Goal: Task Accomplishment & Management: Manage account settings

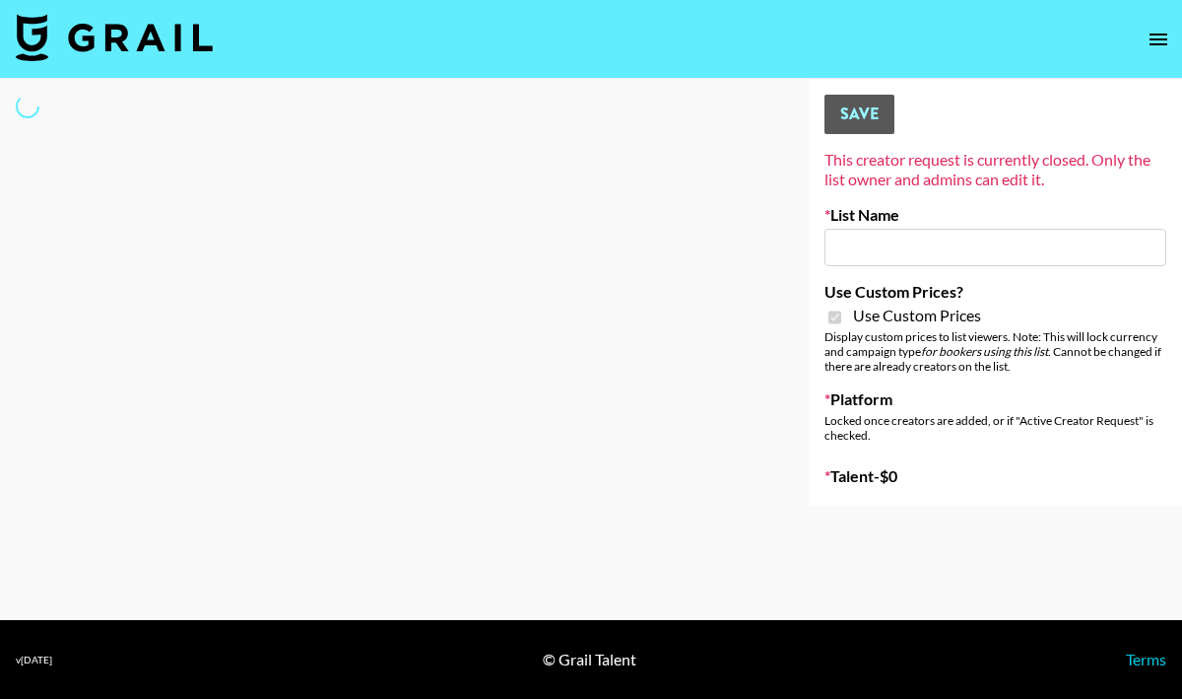
type input "Gensmo (Tiktok)"
checkbox input "true"
select select "Brand"
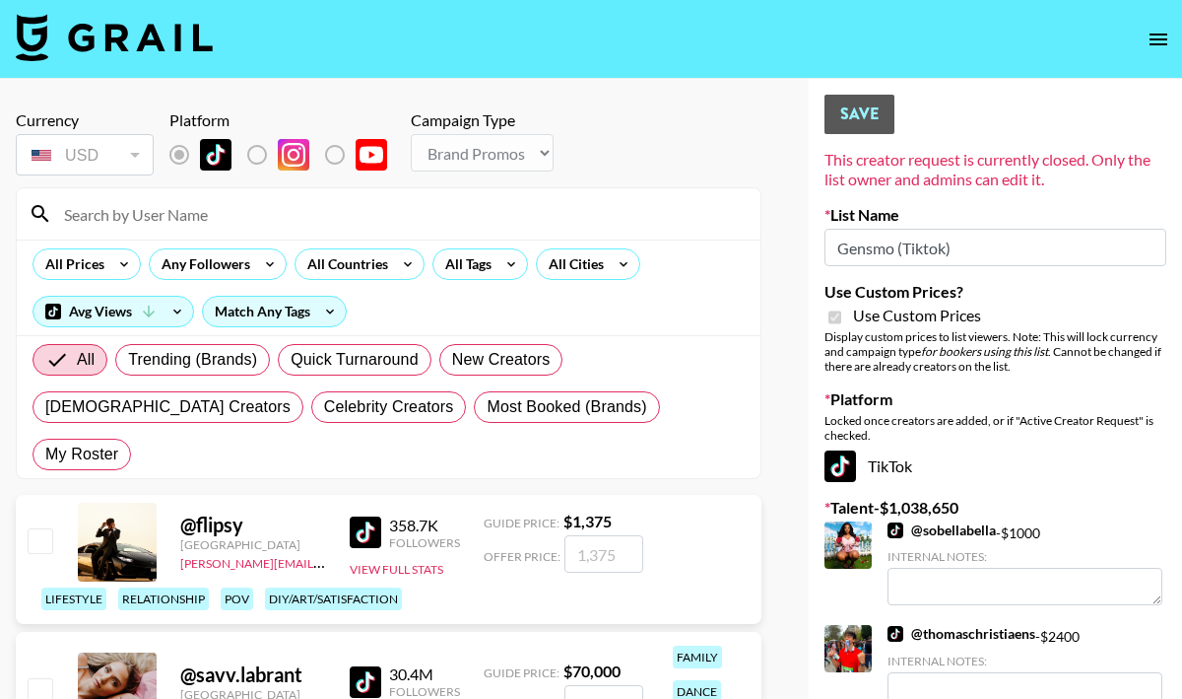
click at [238, 221] on input at bounding box center [400, 214] width 697 height 32
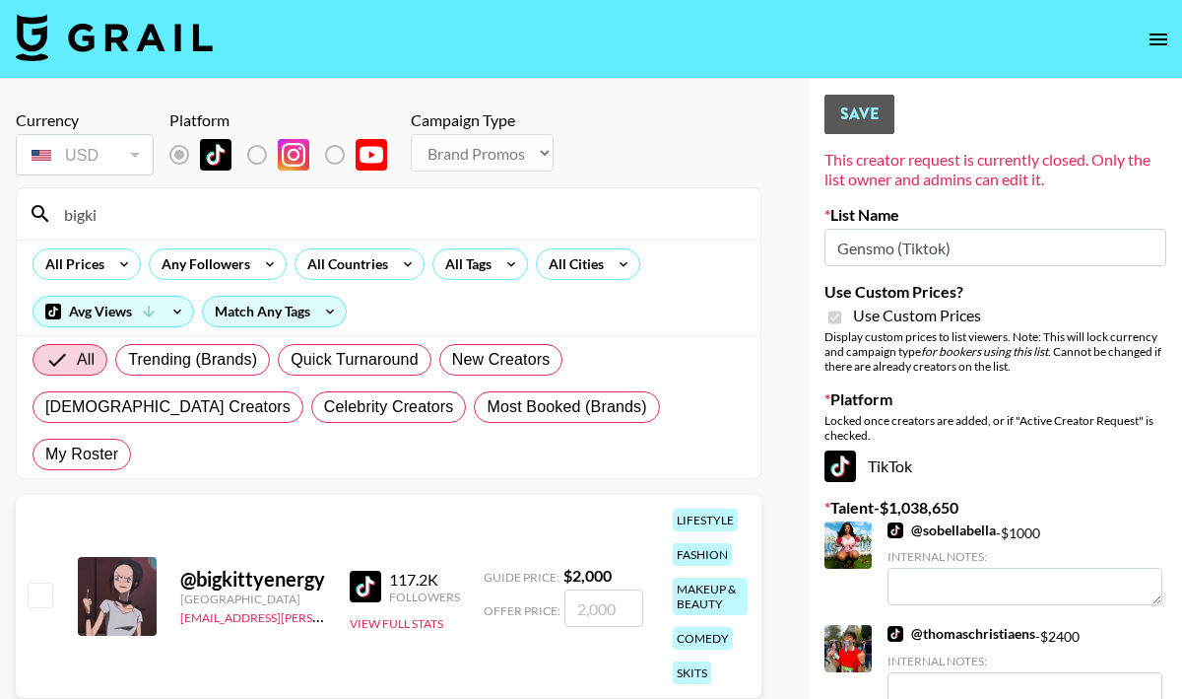
type input "bigki"
click at [36, 582] on input "checkbox" at bounding box center [40, 594] width 24 height 24
checkbox input "true"
type input "2000"
click at [225, 202] on input "bigki" at bounding box center [400, 214] width 697 height 32
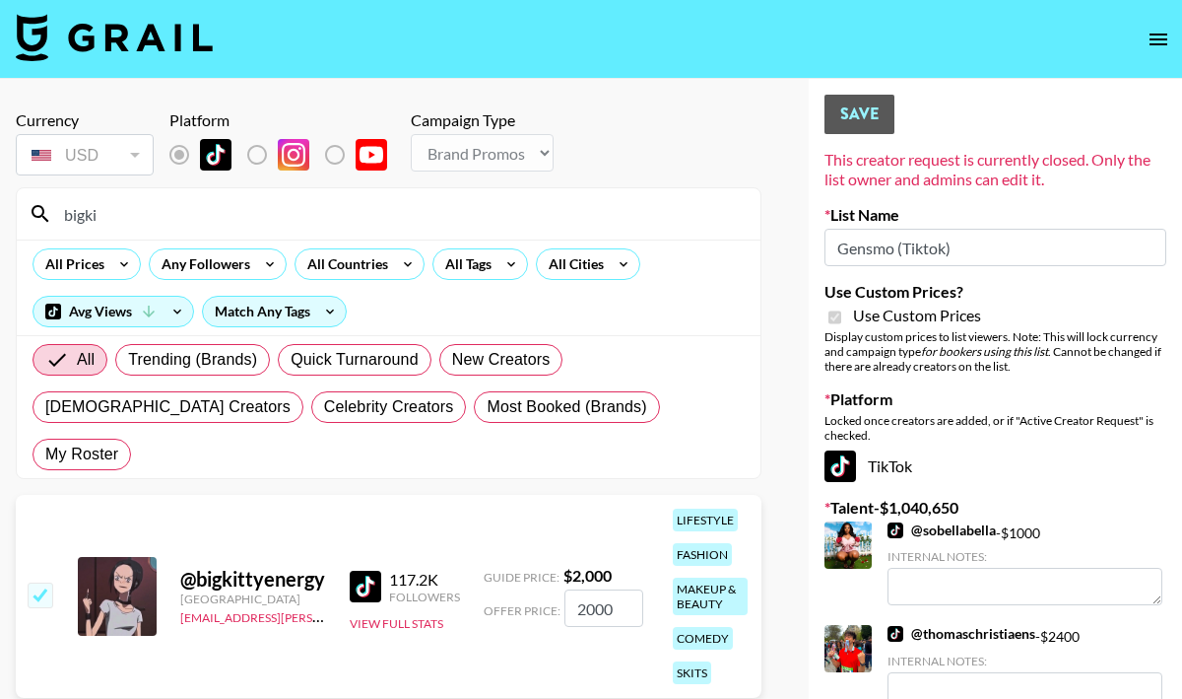
click at [225, 202] on input "bigki" at bounding box center [400, 214] width 697 height 32
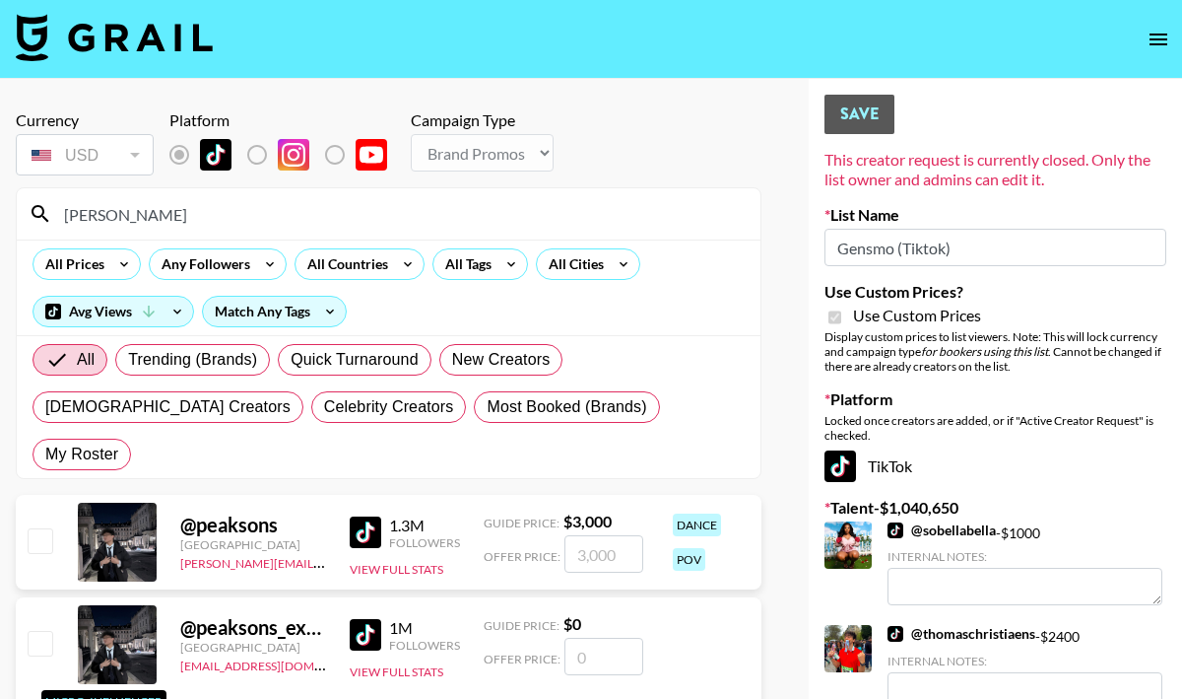
click at [147, 219] on input "rhys" at bounding box center [400, 214] width 697 height 32
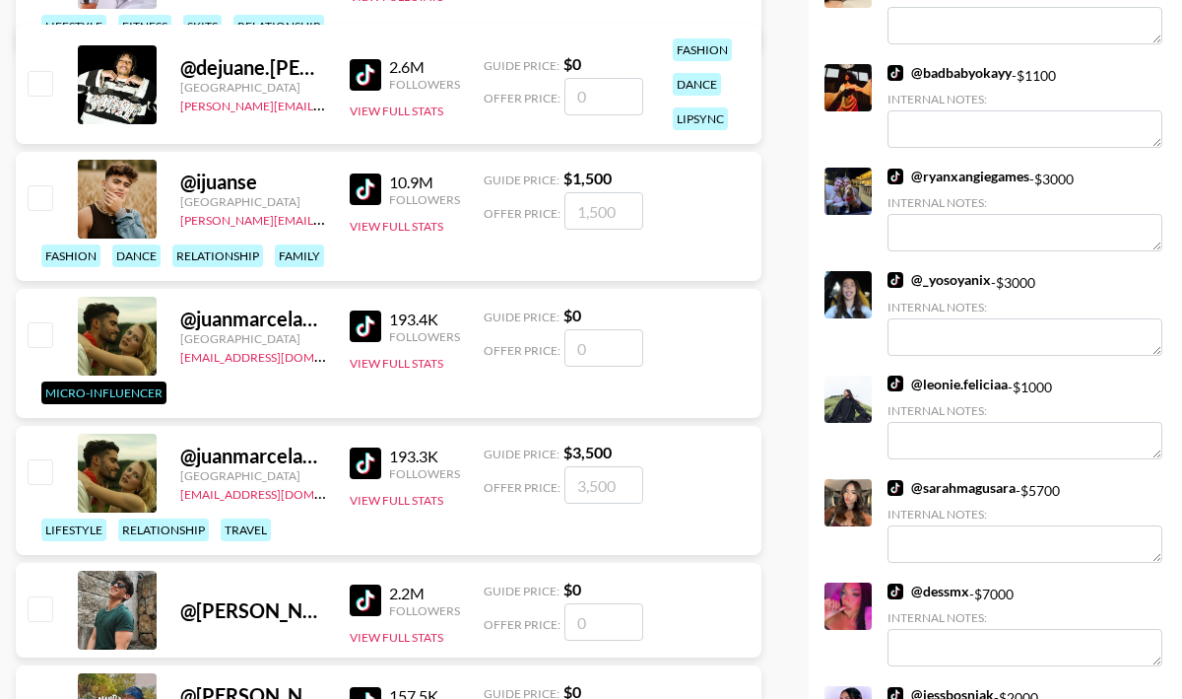
scroll to position [775, 0]
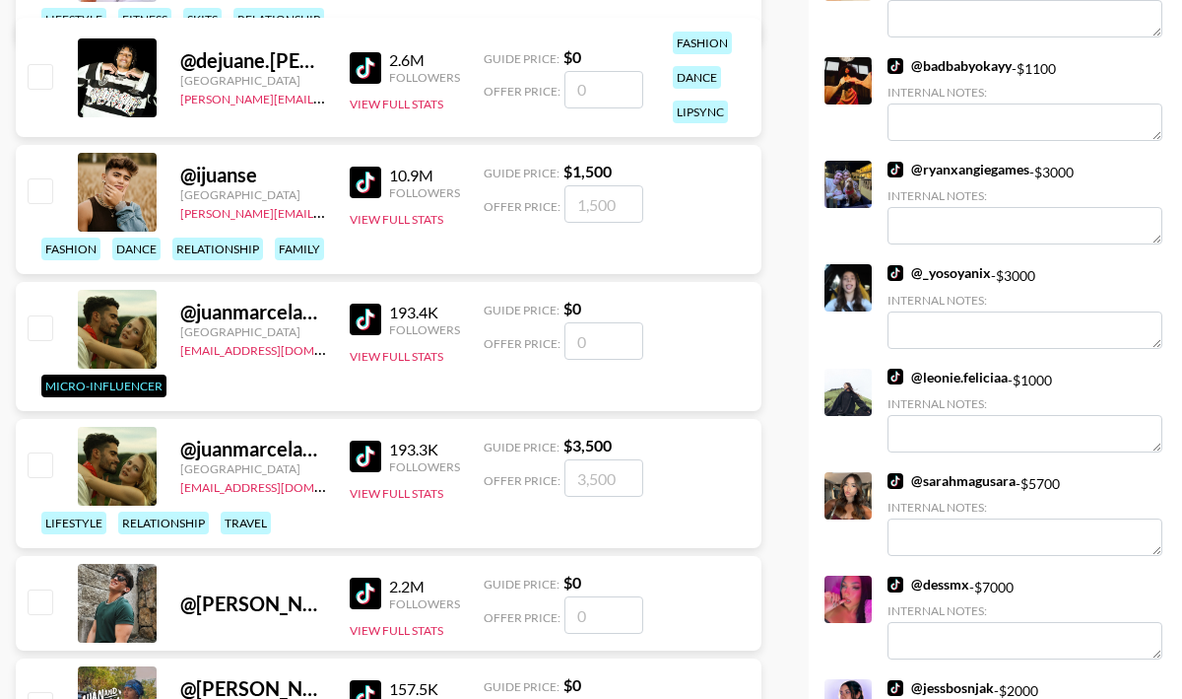
type input "[PERSON_NAME]"
click at [29, 452] on input "checkbox" at bounding box center [40, 464] width 24 height 24
checkbox input "true"
type input "3500"
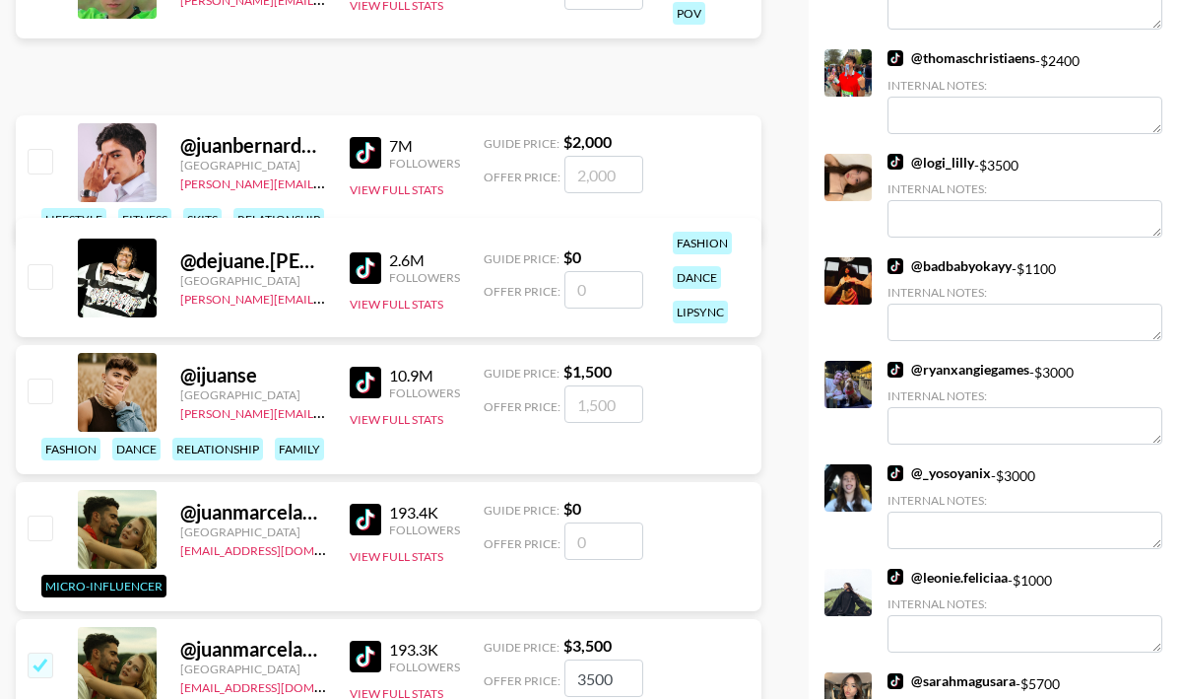
scroll to position [0, 0]
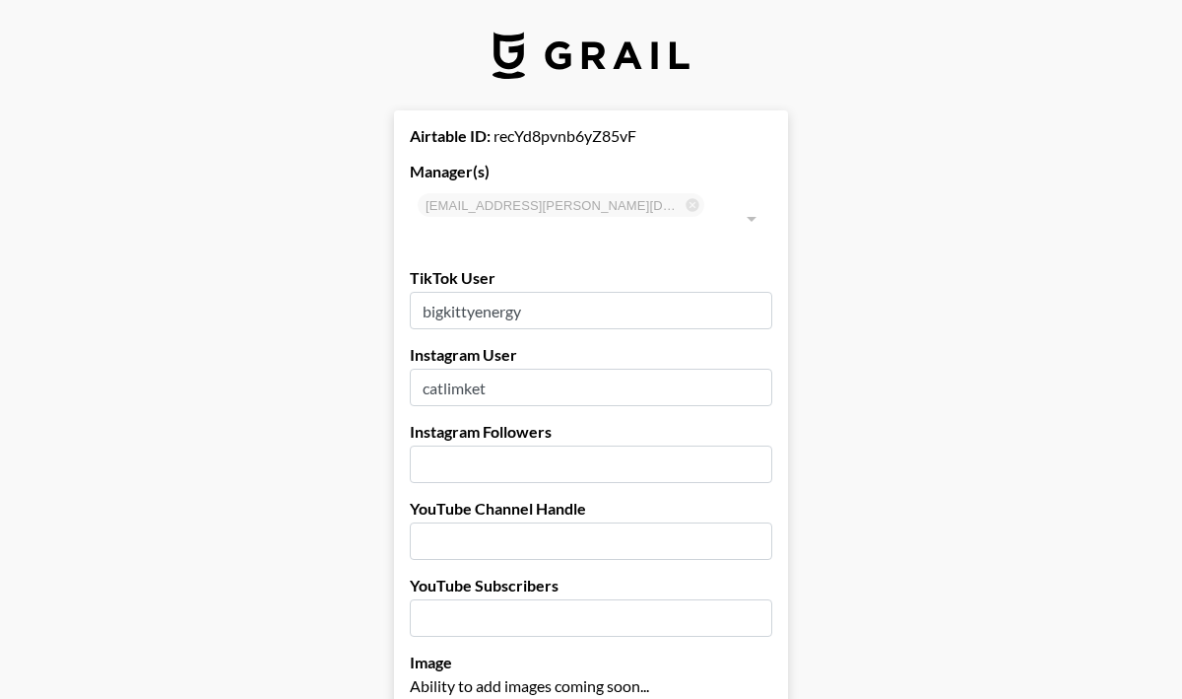
select select "USD"
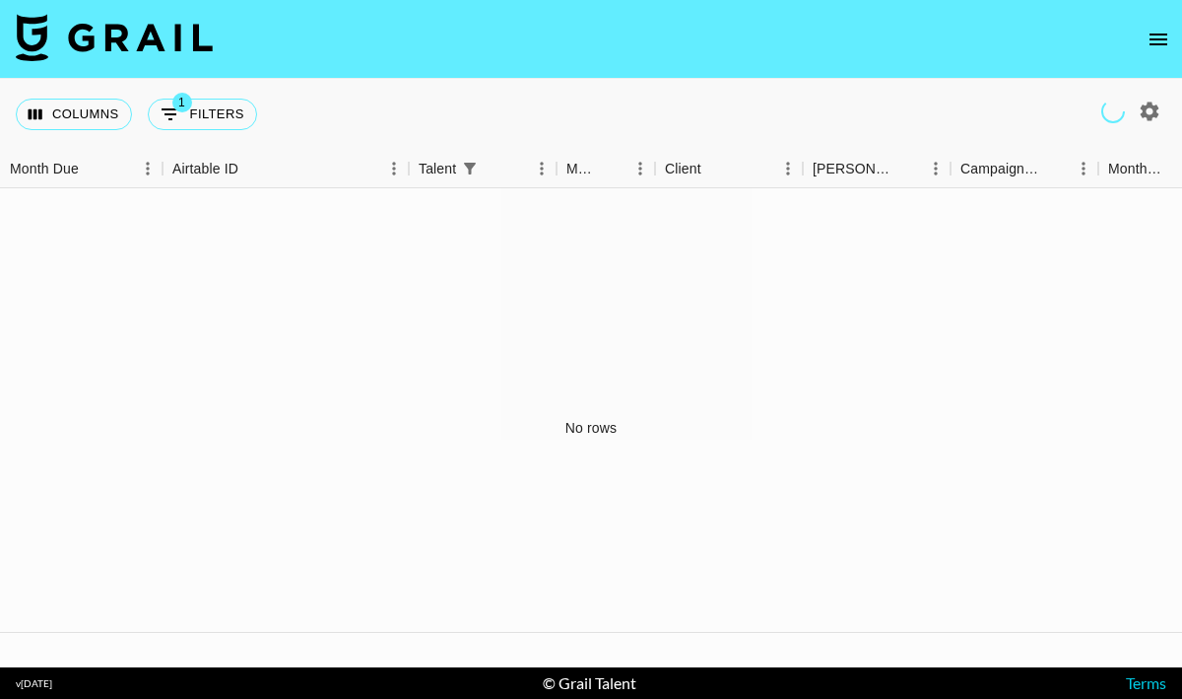
click at [1151, 108] on icon "button" at bounding box center [1150, 112] width 24 height 24
select select "May '25"
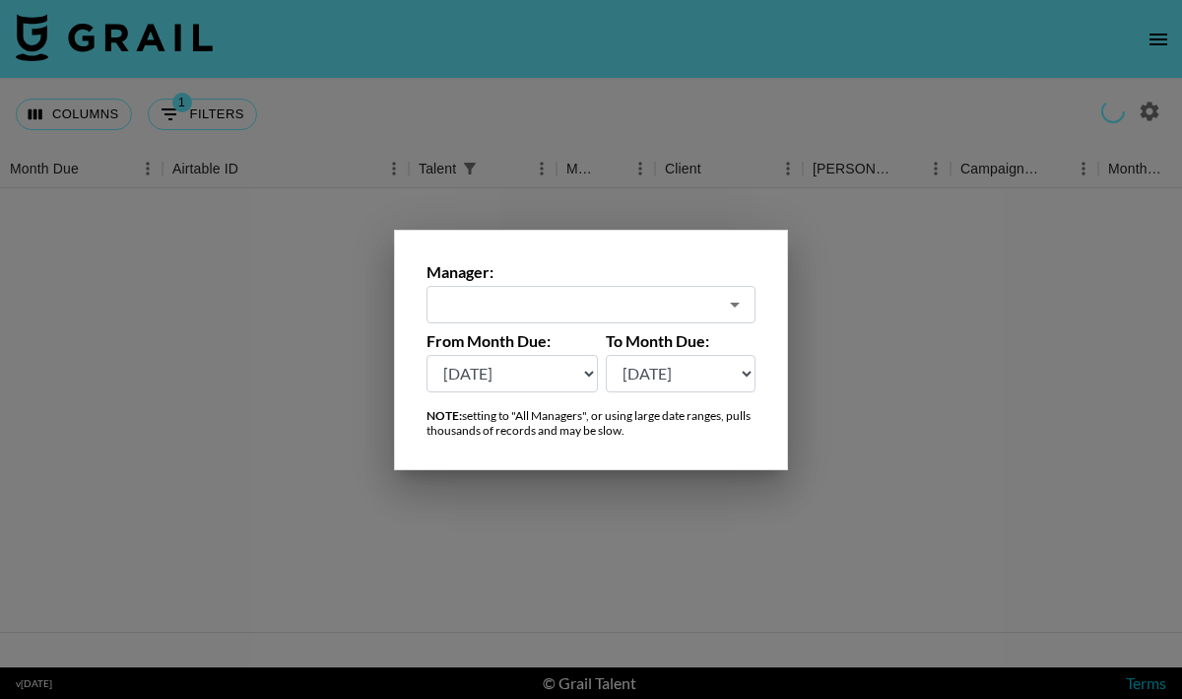
click at [1115, 61] on div at bounding box center [591, 349] width 1182 height 699
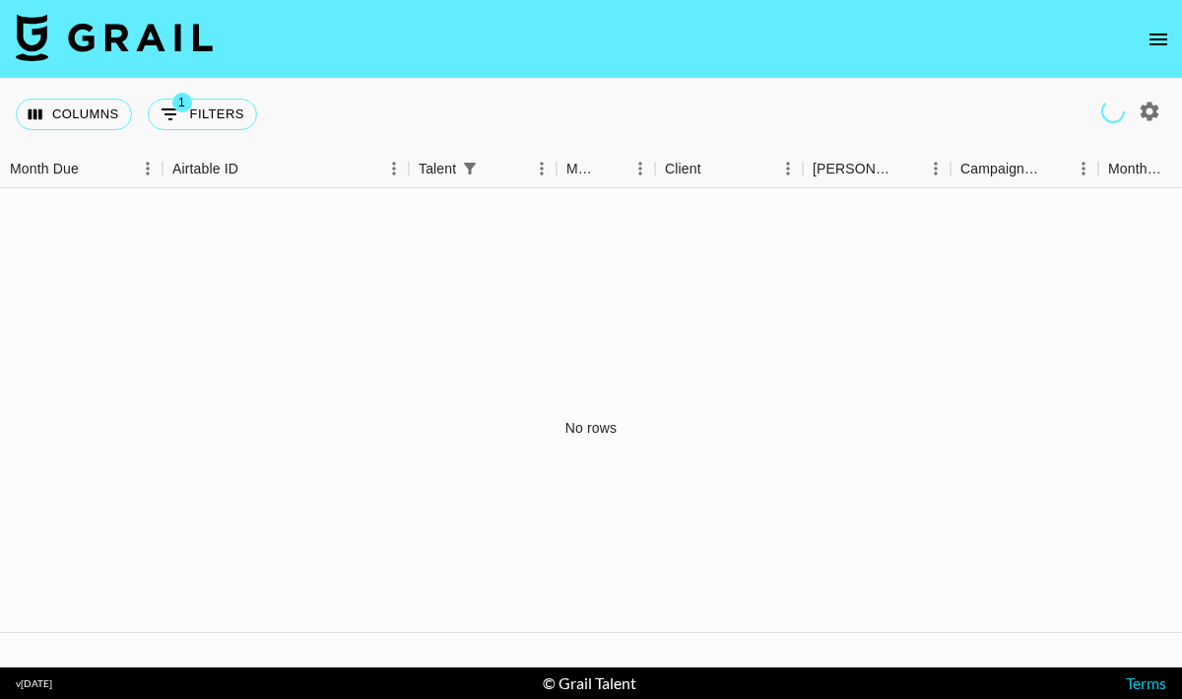
click at [1162, 35] on icon "open drawer" at bounding box center [1159, 40] width 24 height 24
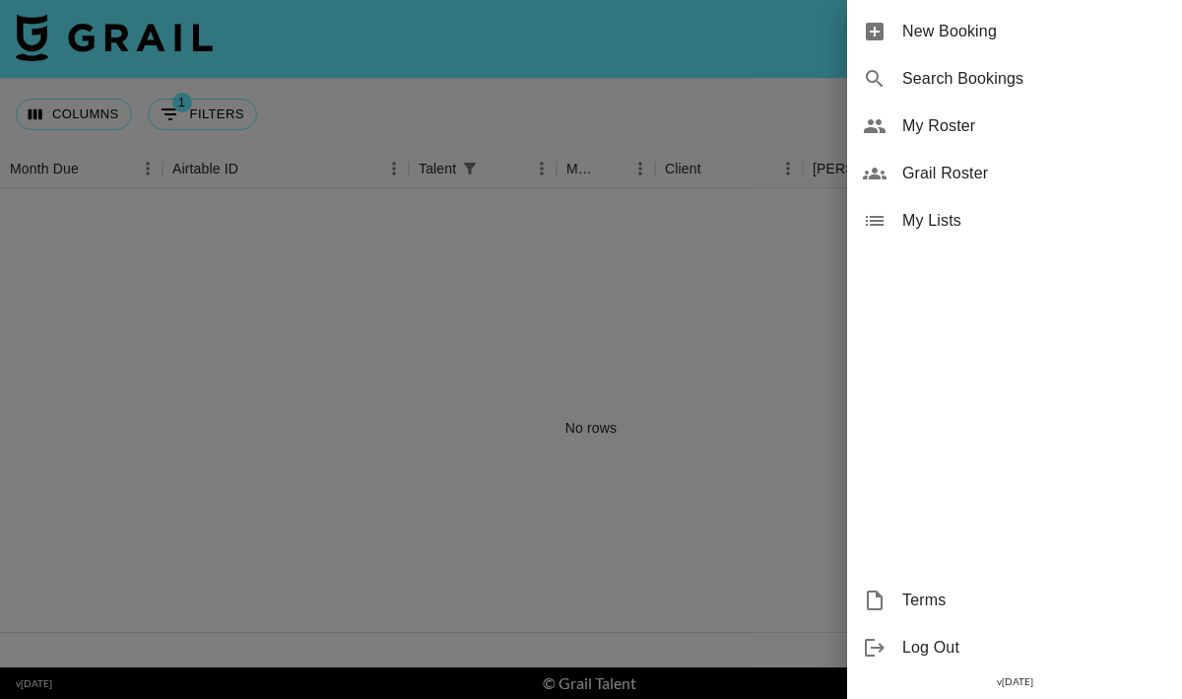
click at [982, 136] on span "My Roster" at bounding box center [1035, 126] width 264 height 24
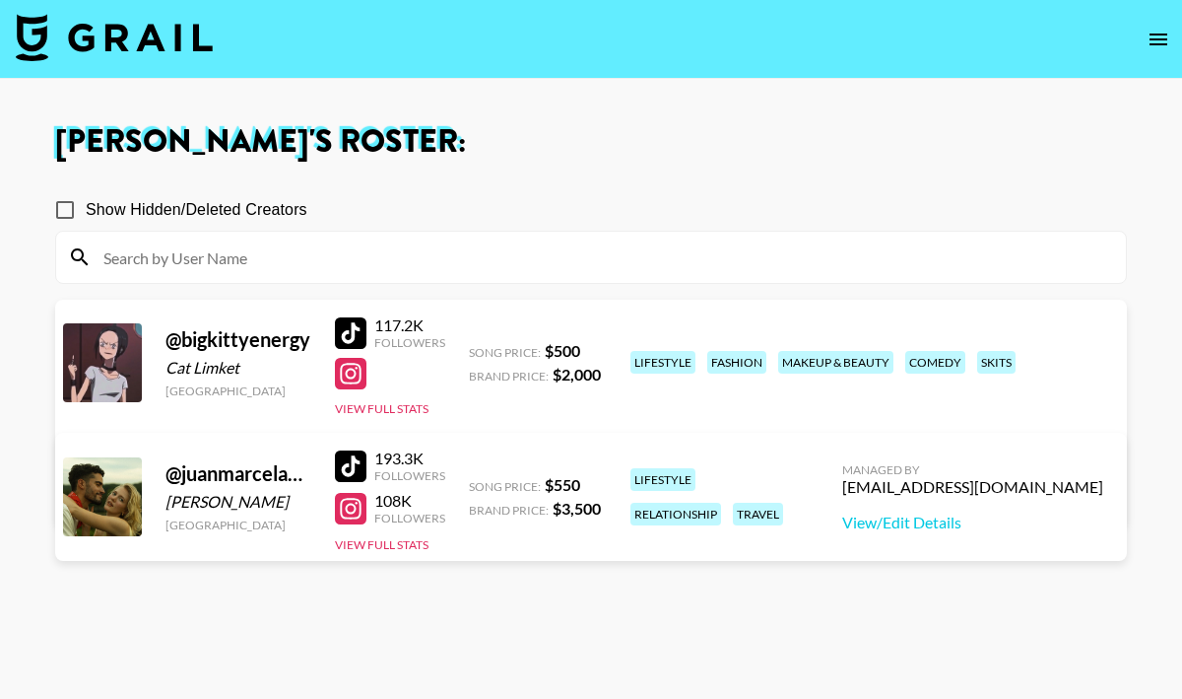
click at [89, 513] on div at bounding box center [102, 496] width 79 height 79
click at [107, 499] on div at bounding box center [102, 496] width 79 height 79
click at [150, 619] on section "Show Hidden/Deleted Creators @ bigkittyenergy Cat Limket United States 117.2K F…" at bounding box center [591, 443] width 1072 height 541
click at [100, 503] on div at bounding box center [102, 496] width 79 height 79
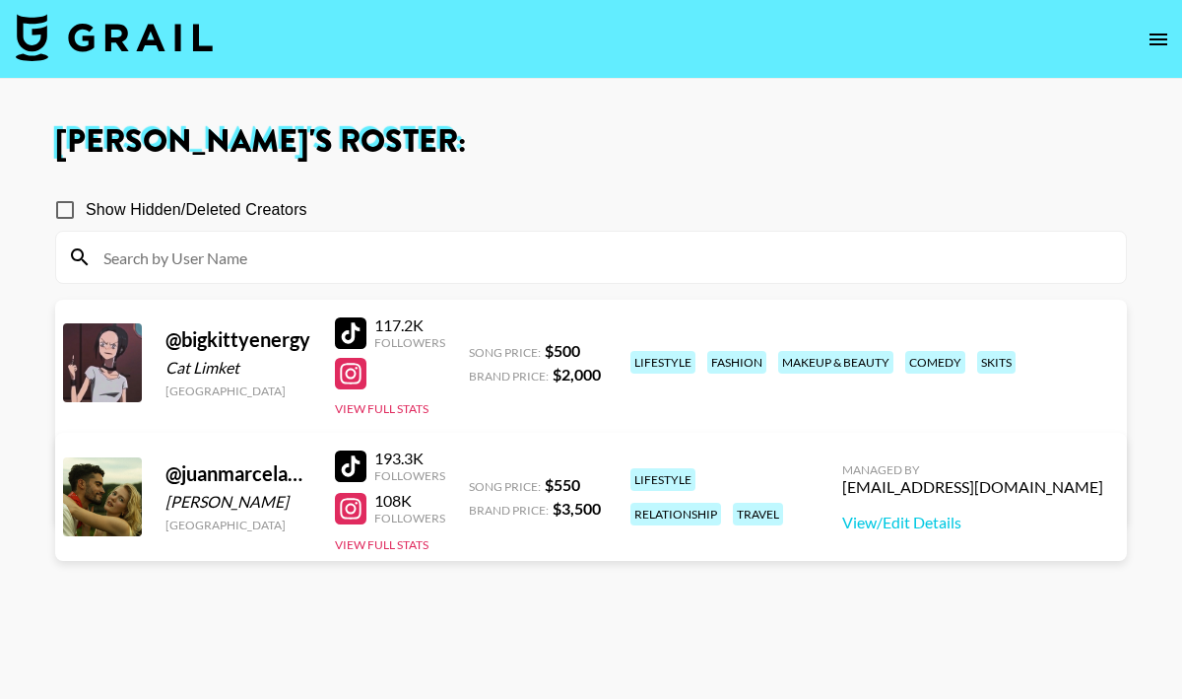
click at [212, 463] on div "@ juanmarcelandrhylan" at bounding box center [239, 473] width 146 height 25
click at [986, 513] on link "View/Edit Details" at bounding box center [972, 522] width 261 height 20
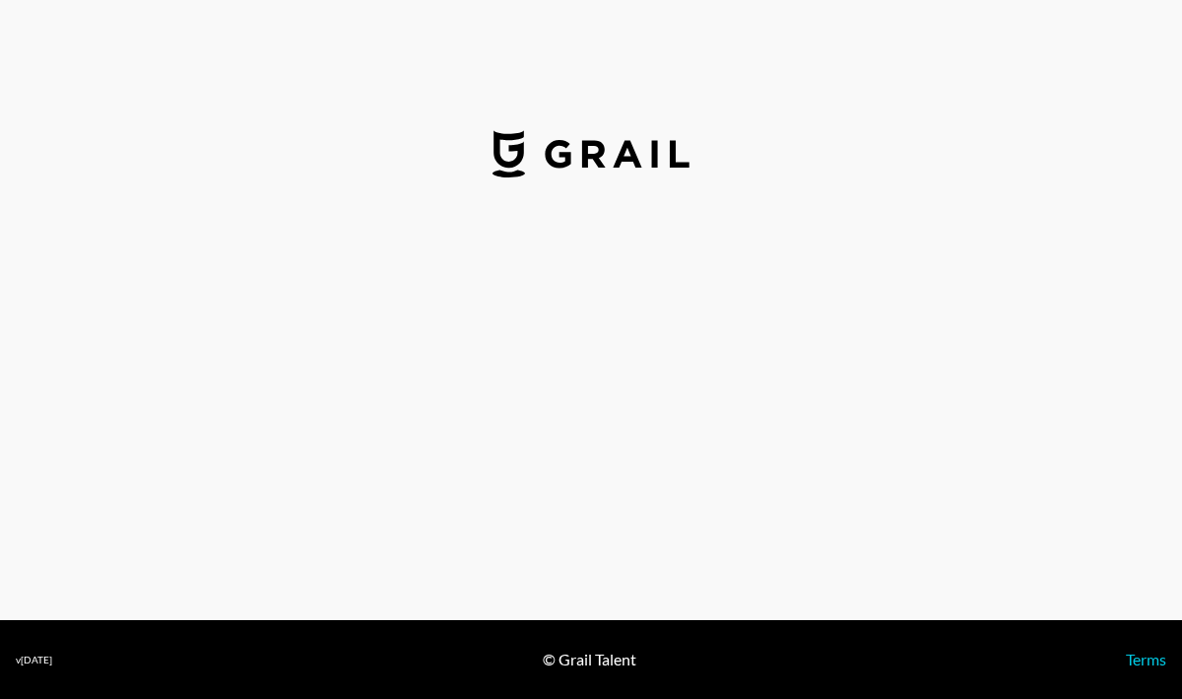
select select "USD"
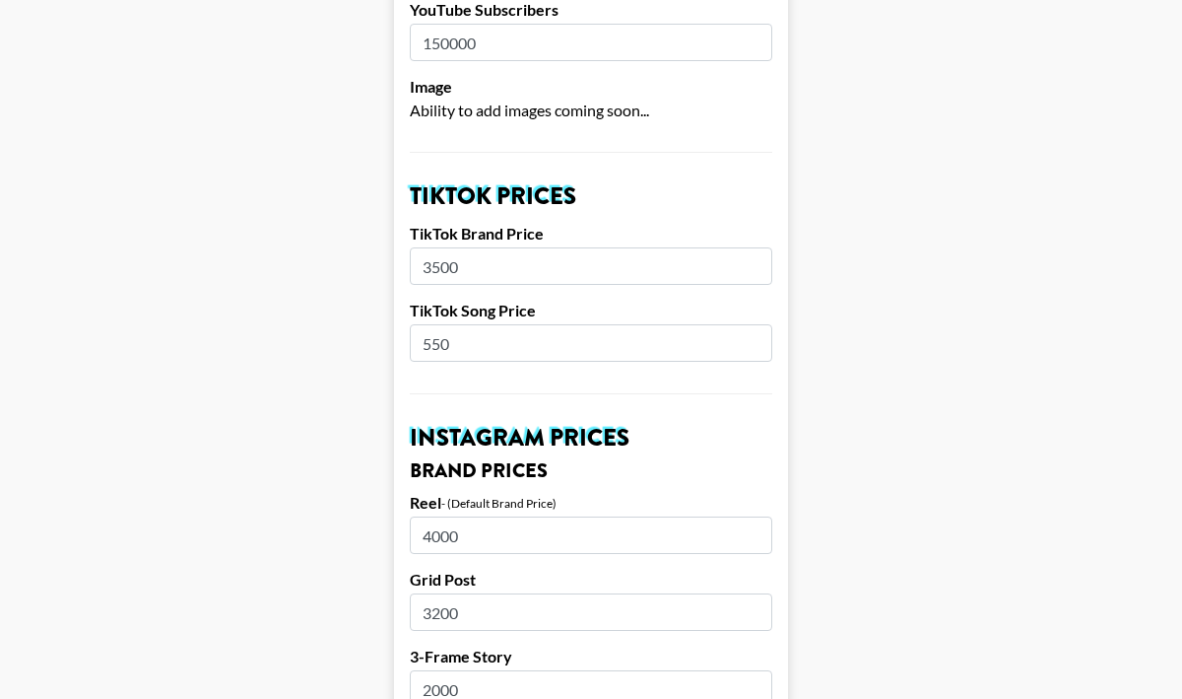
scroll to position [576, 0]
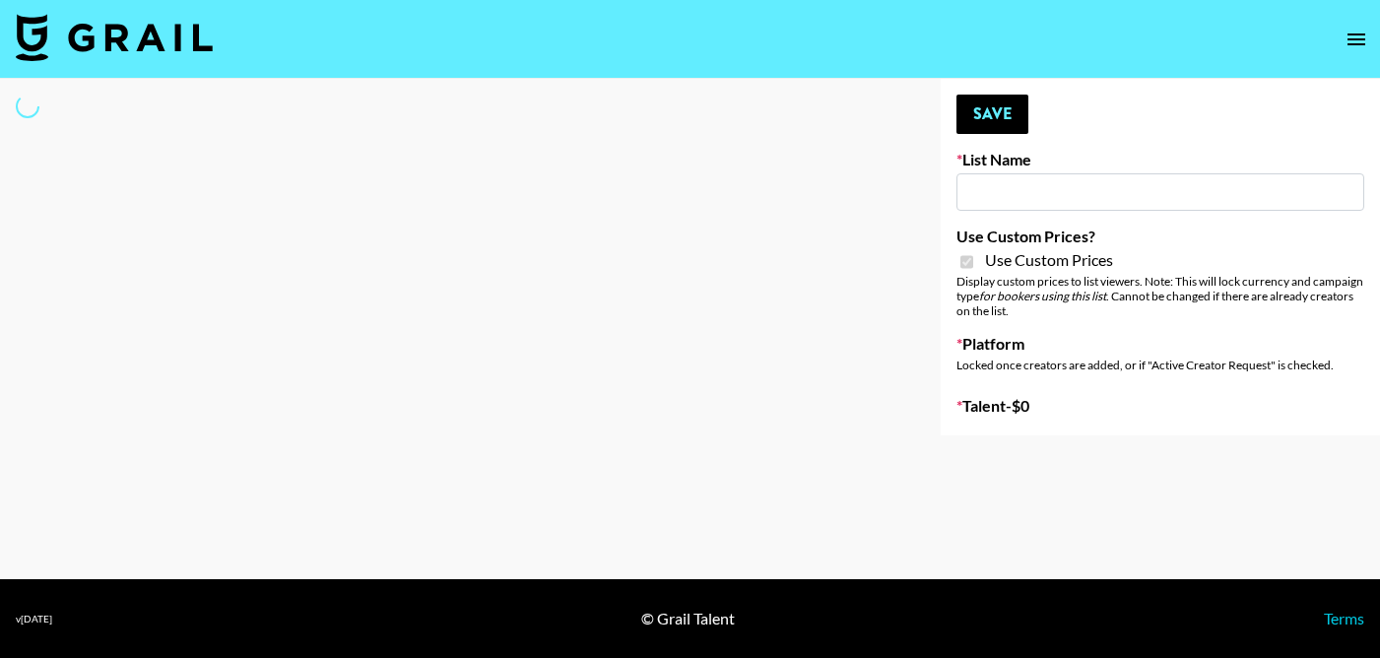
select select "Brand"
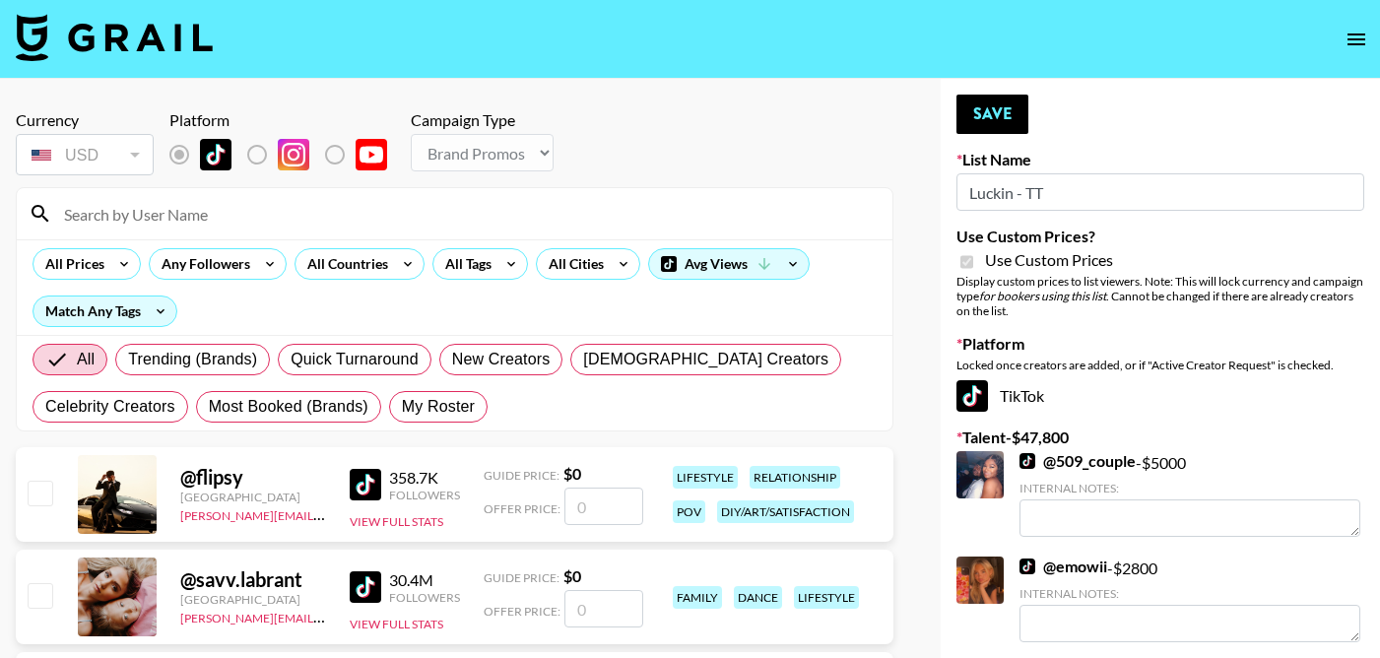
type input "Luckin - TT"
checkbox input "true"
click at [479, 207] on input at bounding box center [466, 214] width 829 height 32
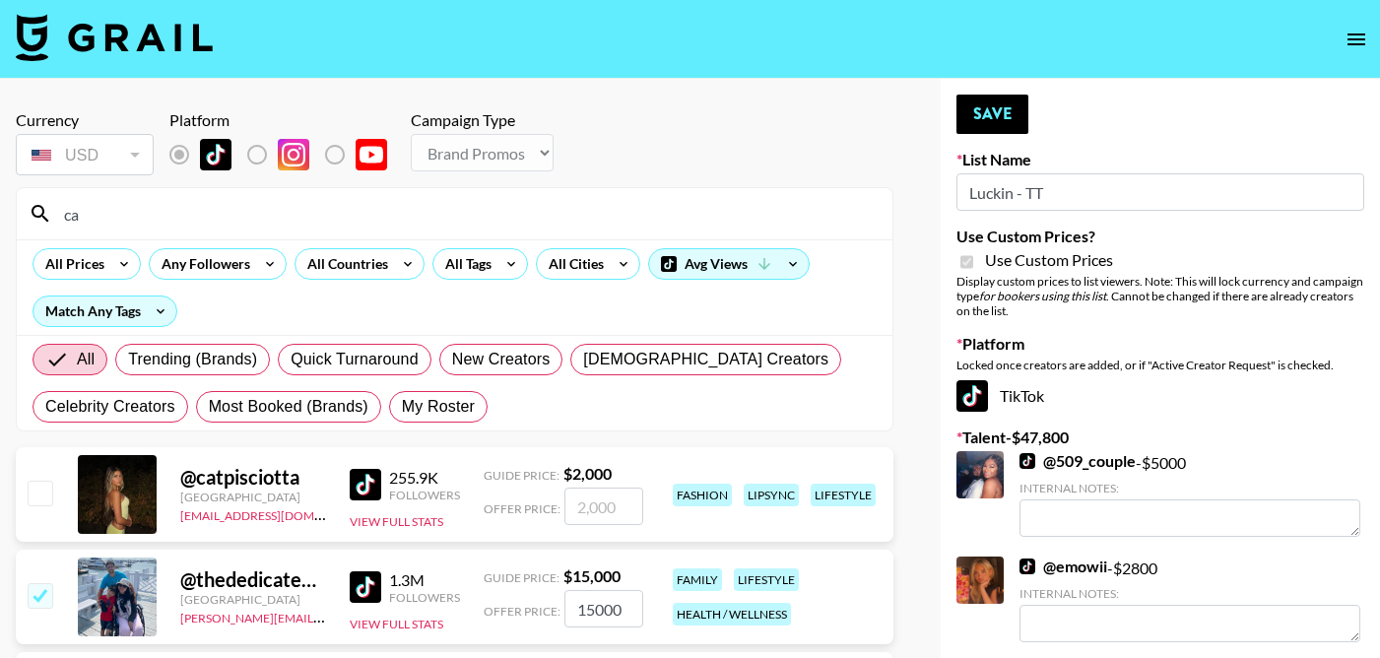
type input "c"
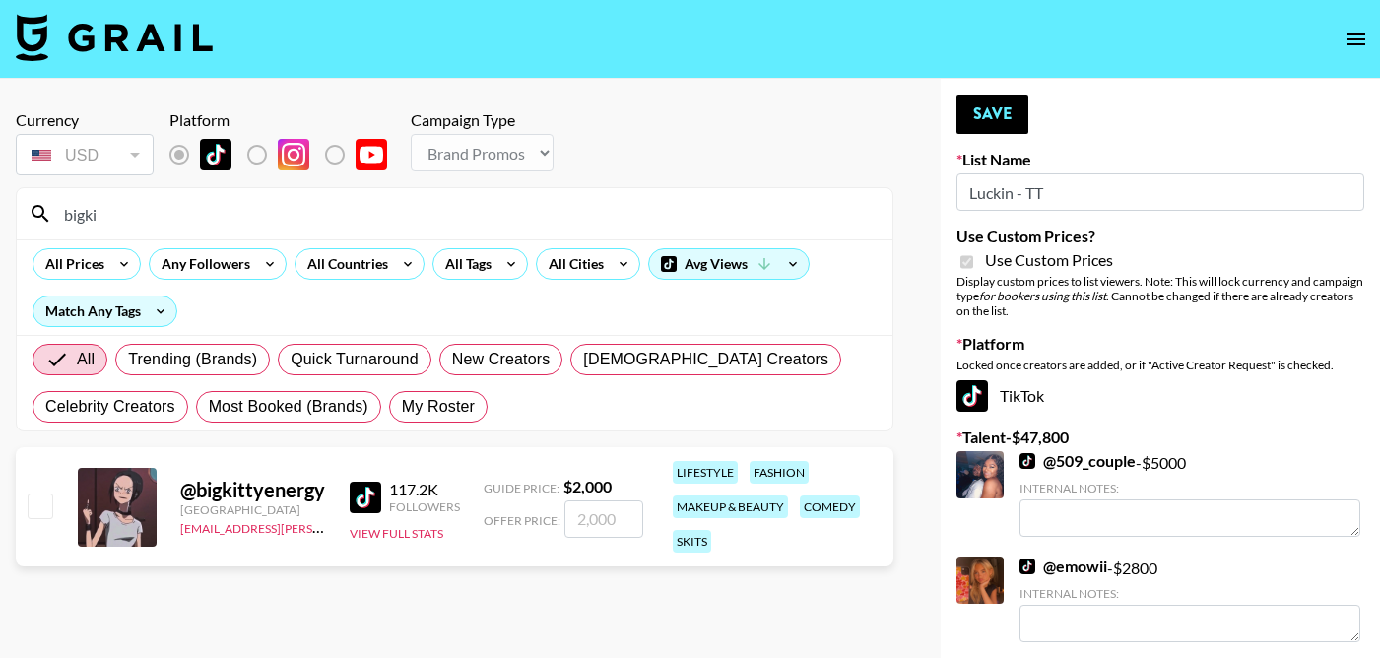
type input "bigki"
click at [33, 508] on input "checkbox" at bounding box center [40, 506] width 24 height 24
checkbox input "true"
type input "2000"
click at [981, 112] on button "Save" at bounding box center [993, 114] width 72 height 39
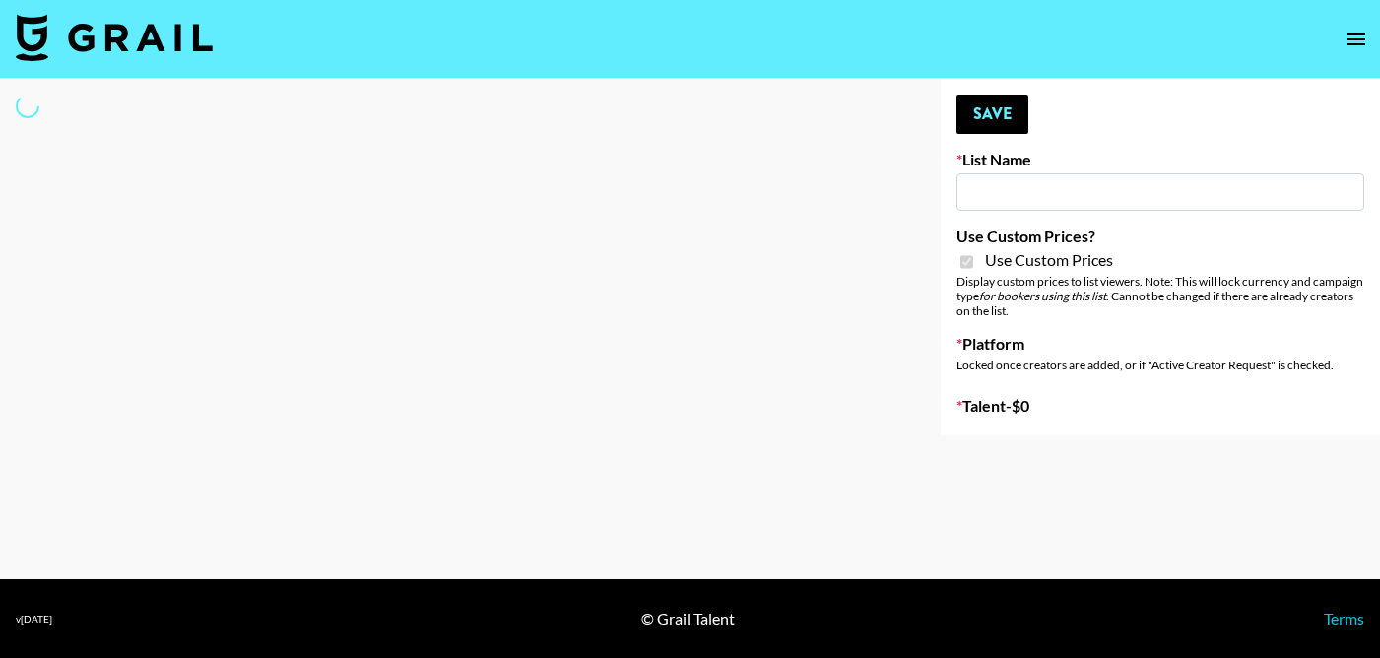
type input "dde"
checkbox input "true"
select select "Brand"
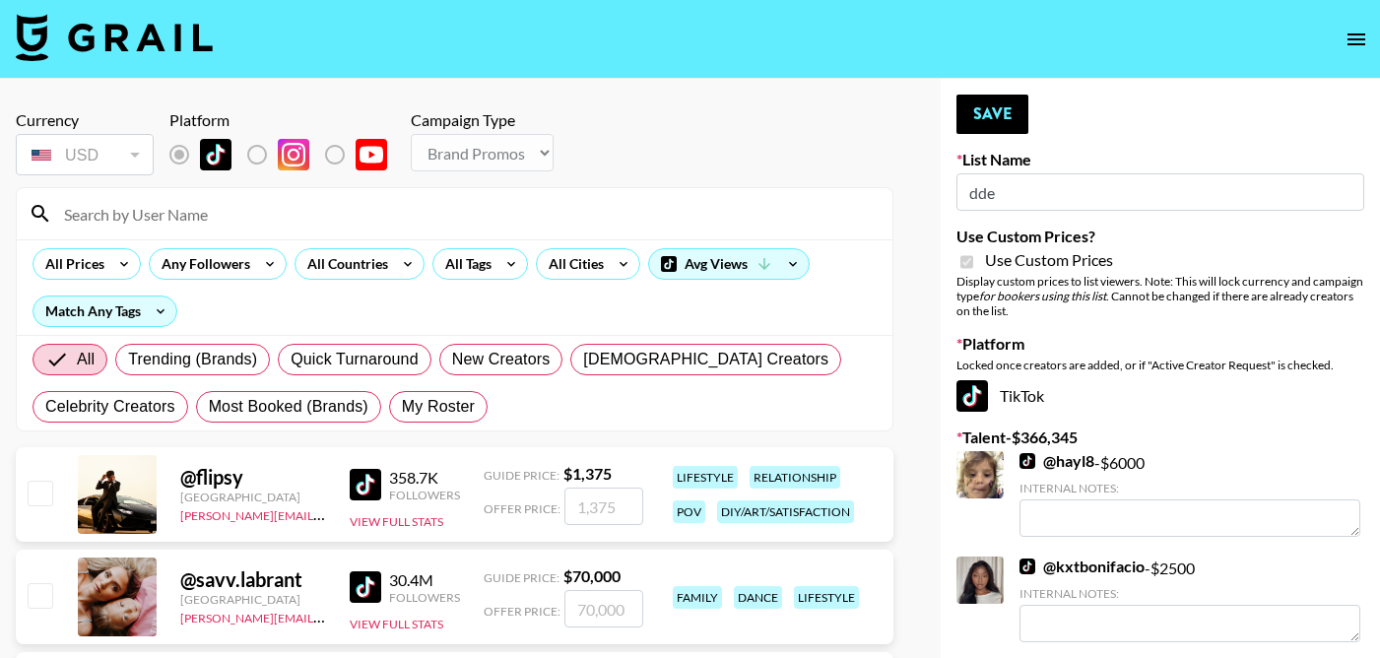
click at [473, 217] on input at bounding box center [466, 214] width 829 height 32
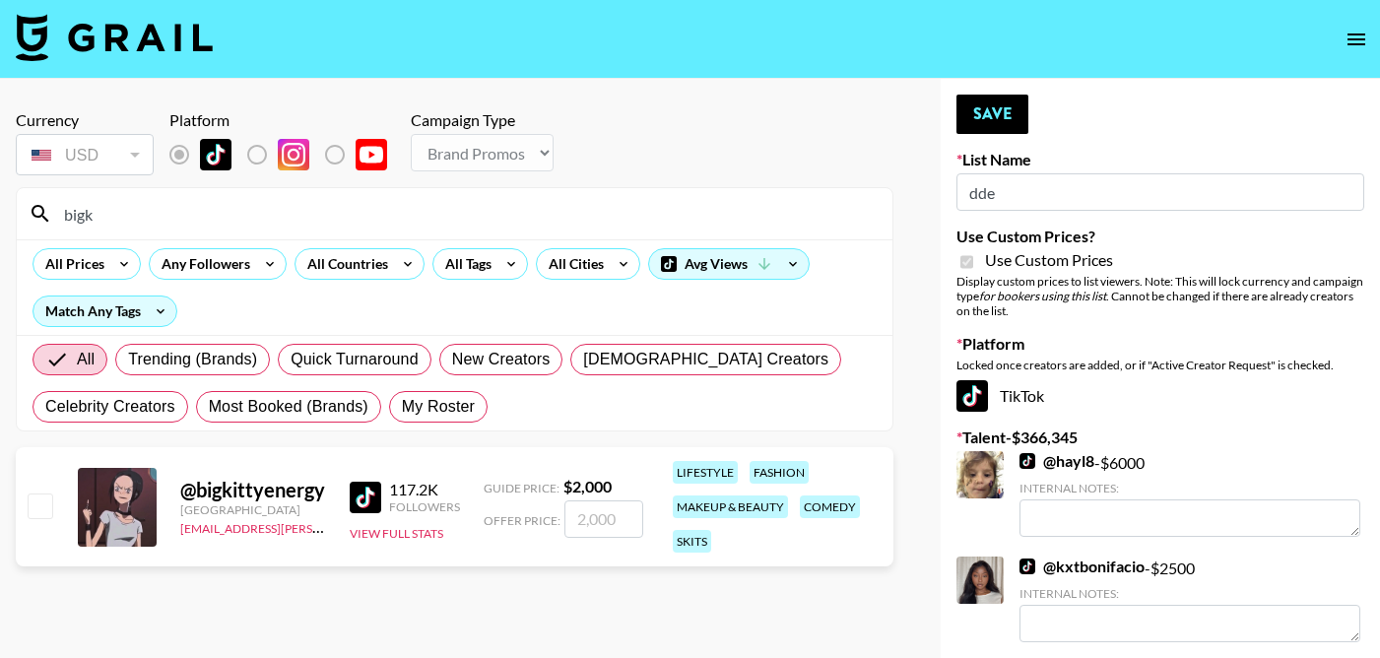
type input "bigk"
click at [39, 516] on input "checkbox" at bounding box center [40, 506] width 24 height 24
checkbox input "true"
type input "2000"
click at [234, 203] on input "bigk" at bounding box center [466, 214] width 829 height 32
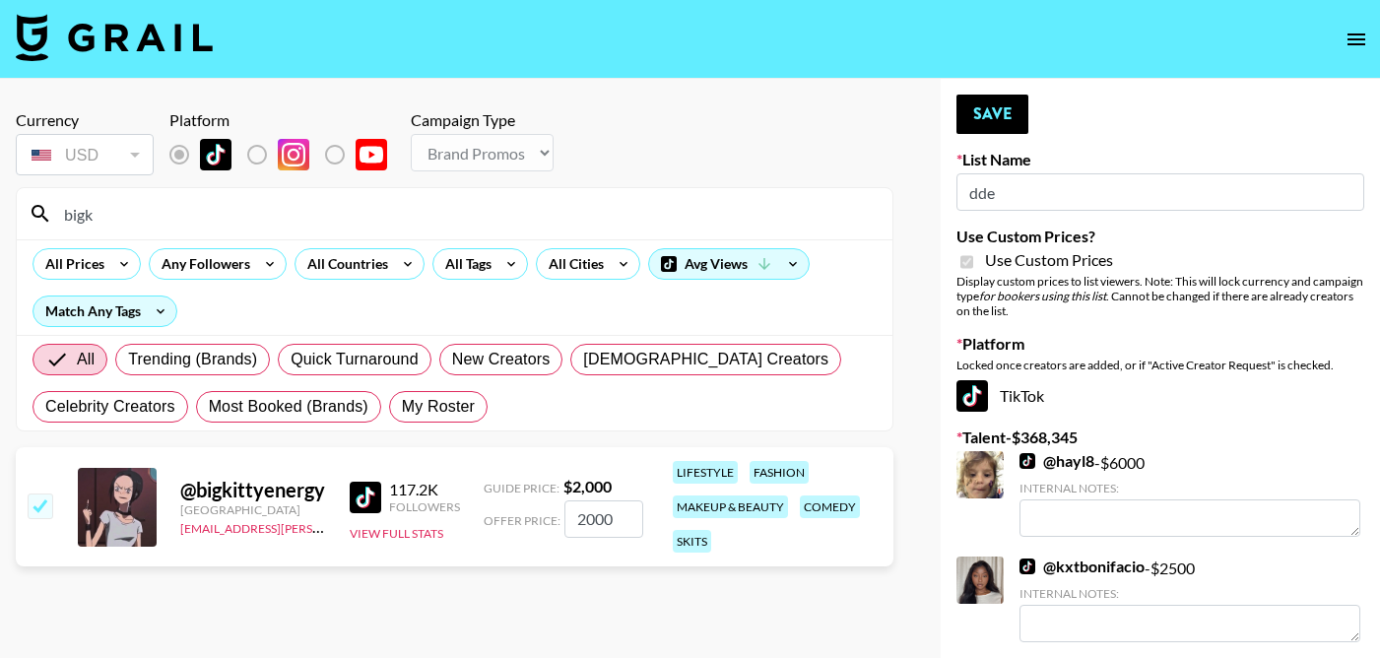
click at [234, 203] on input "bigk" at bounding box center [466, 214] width 829 height 32
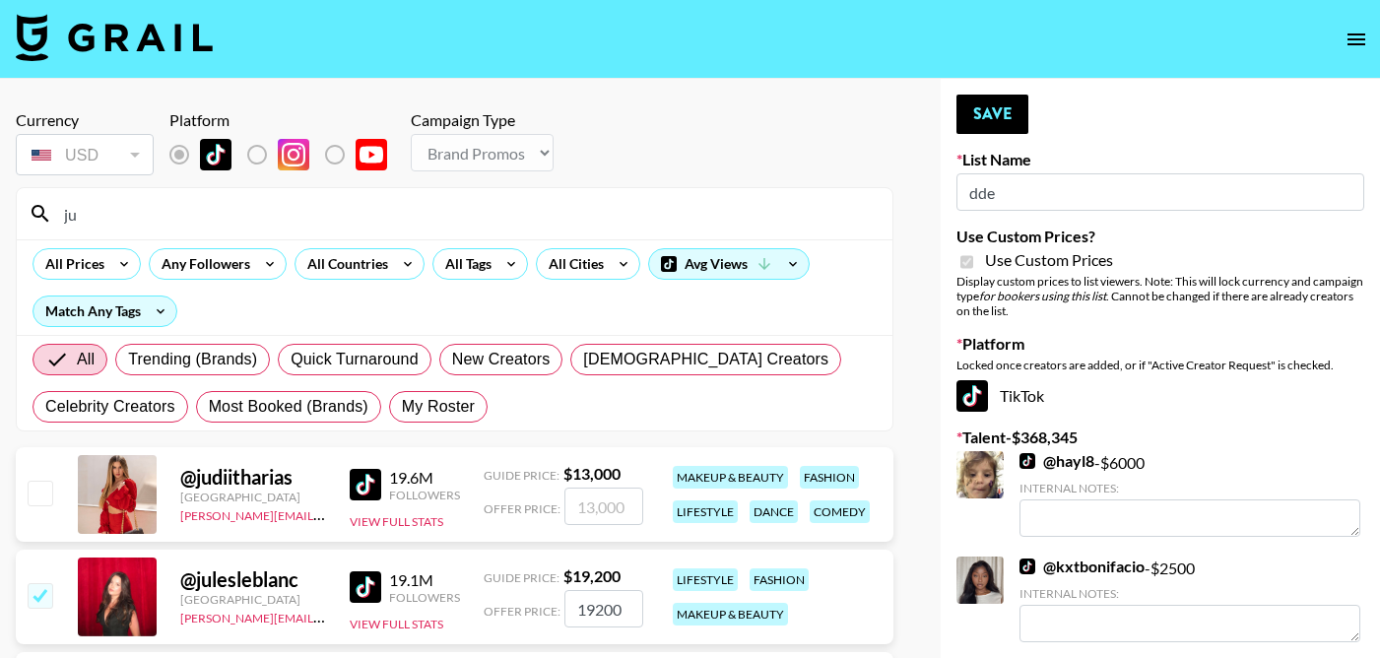
type input "j"
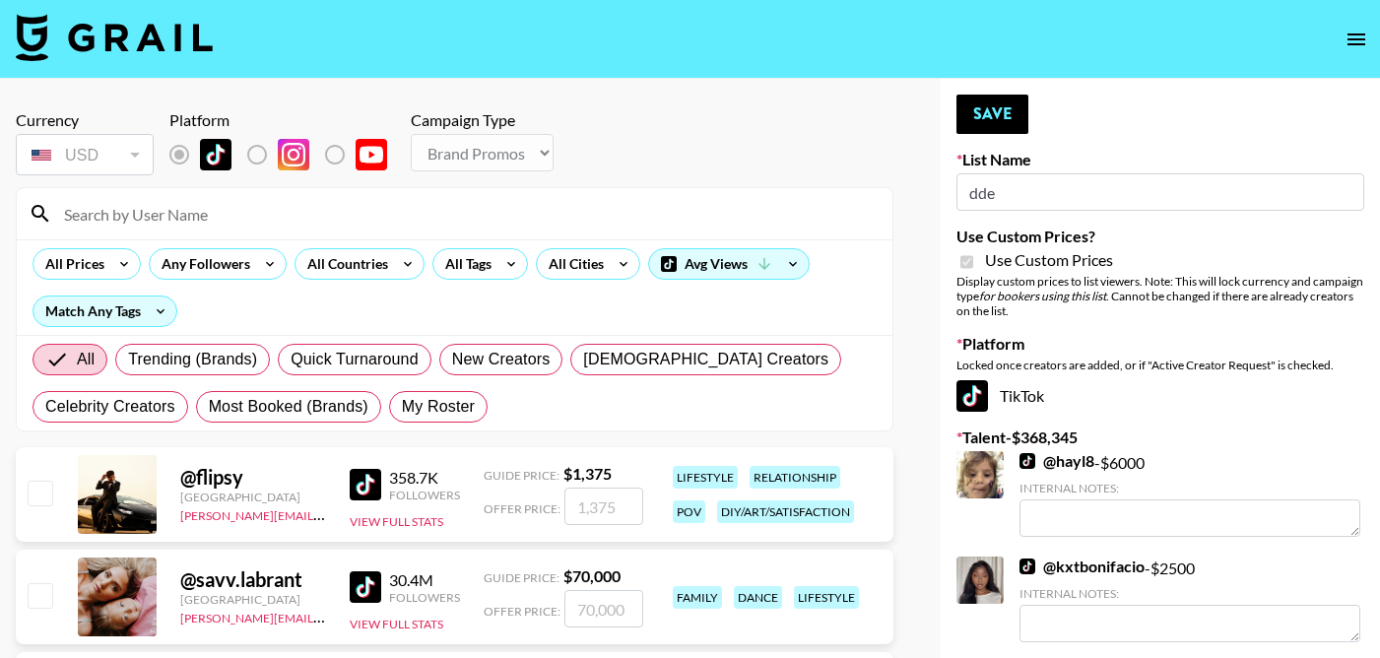
click at [143, 211] on input at bounding box center [466, 214] width 829 height 32
paste input "juanmarcelandrhylan"
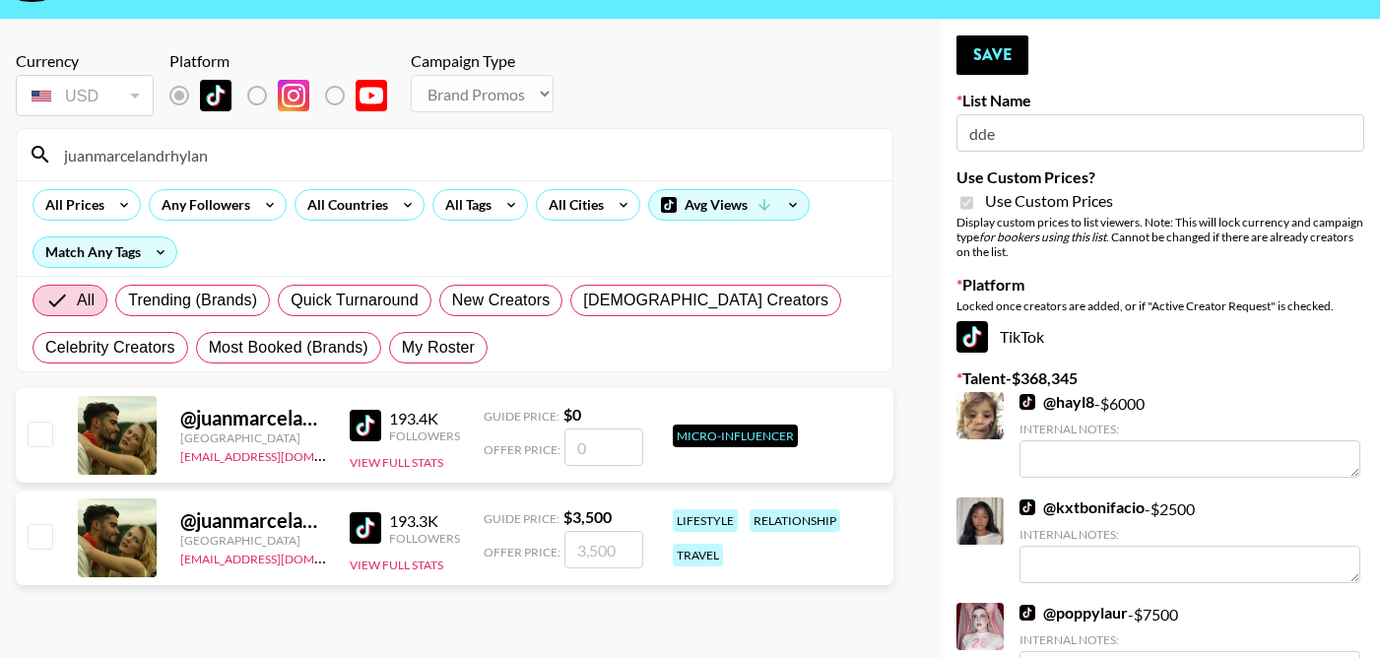
scroll to position [70, 0]
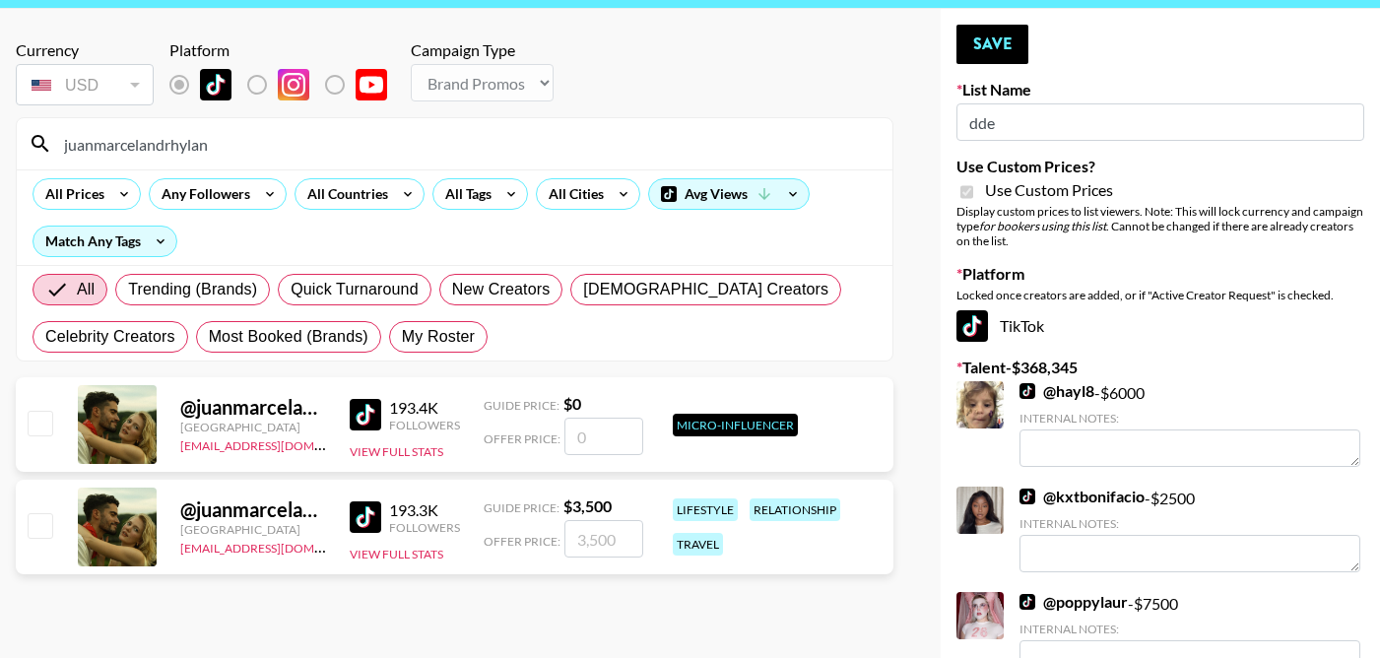
type input "juanmarcelandrhylan"
click at [35, 517] on input "checkbox" at bounding box center [40, 525] width 24 height 24
checkbox input "true"
type input "3500"
click at [1004, 49] on button "Save" at bounding box center [993, 44] width 72 height 39
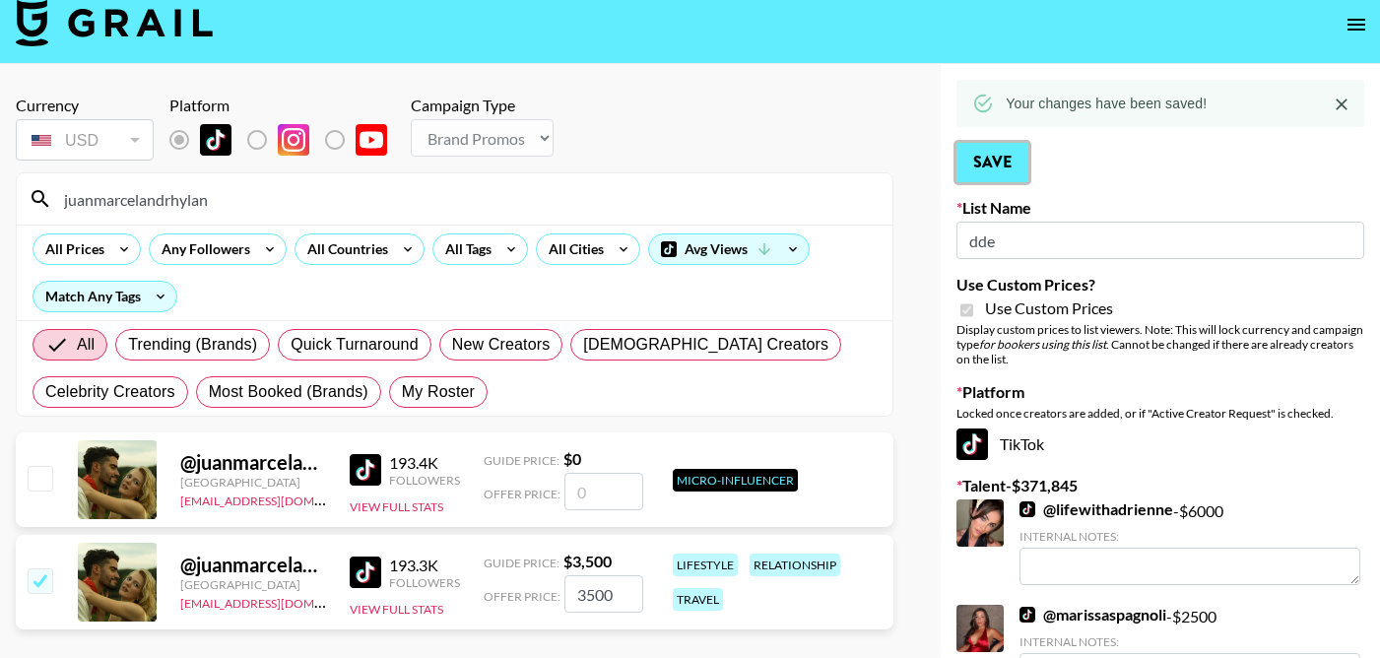
scroll to position [0, 0]
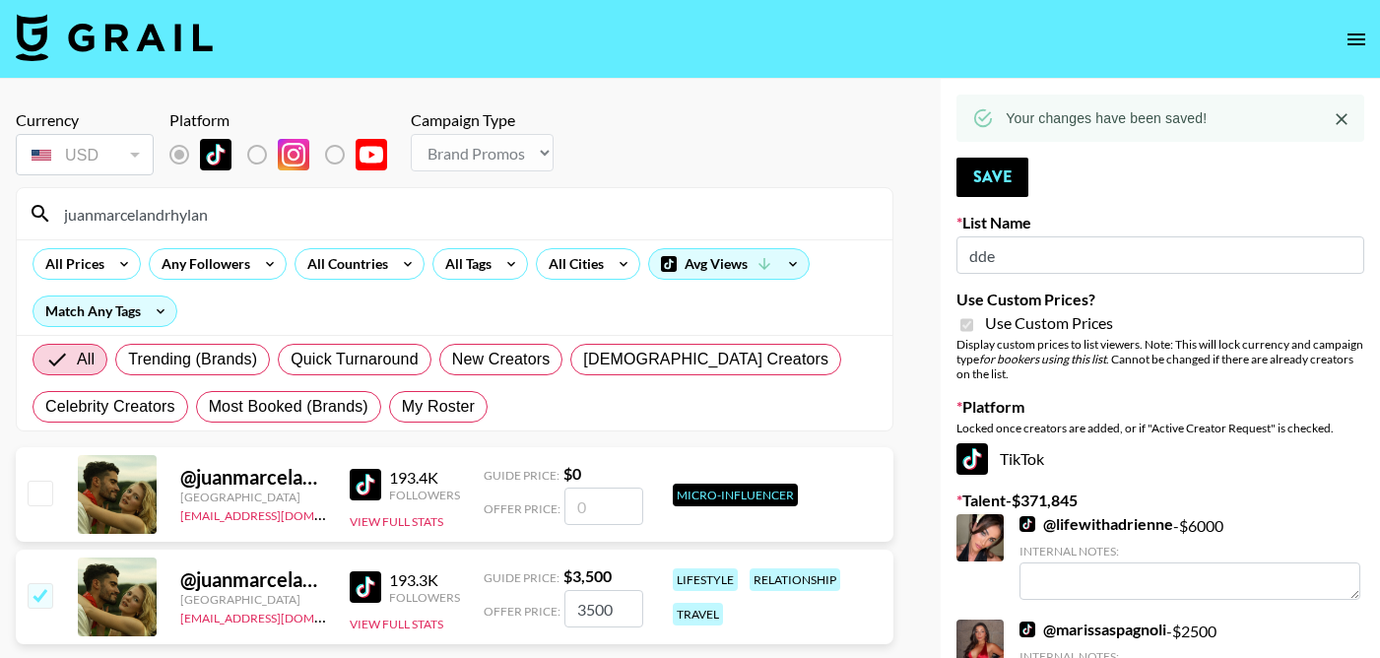
click at [1007, 260] on input "dde" at bounding box center [1161, 254] width 408 height 37
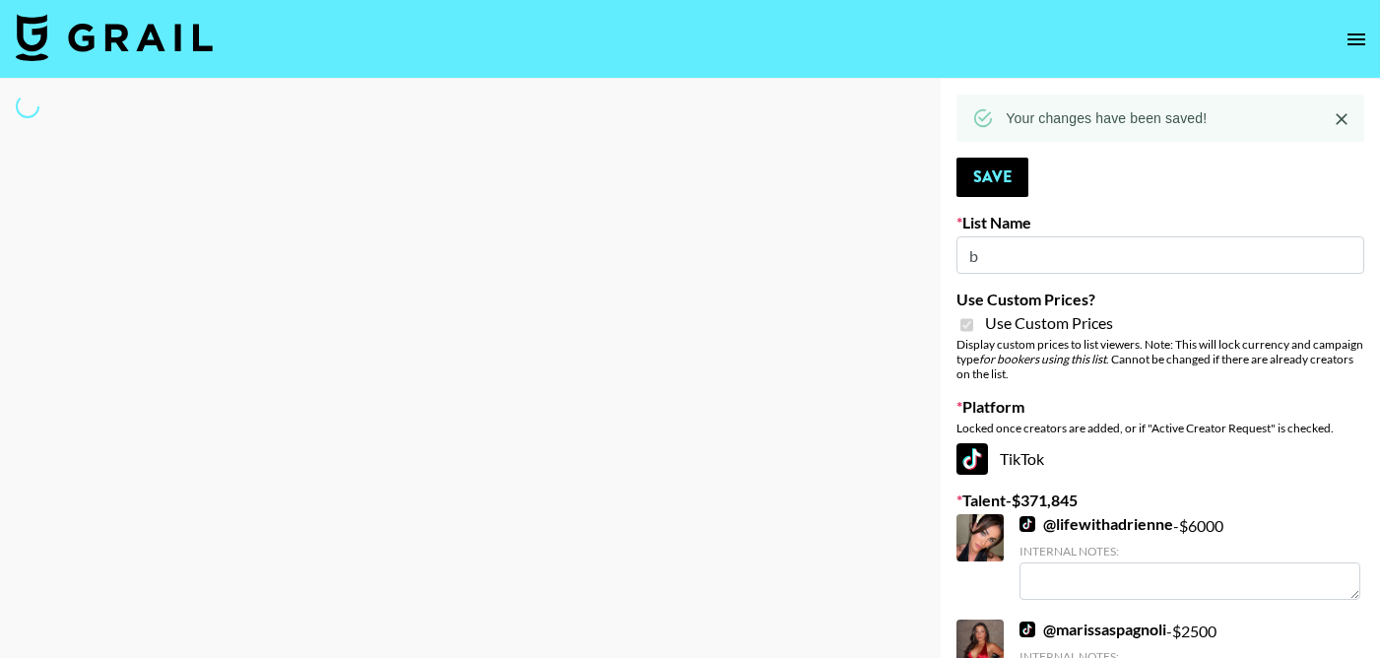
type input "bi"
select select "Brand"
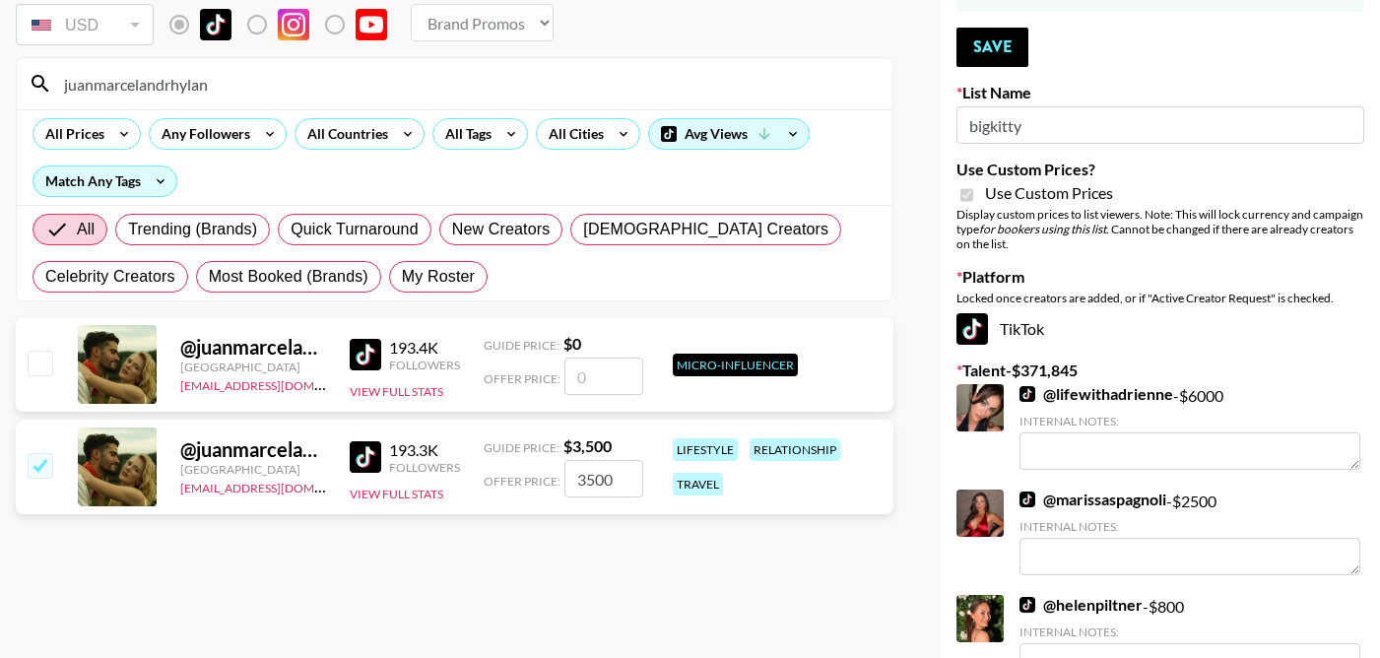
scroll to position [134, 0]
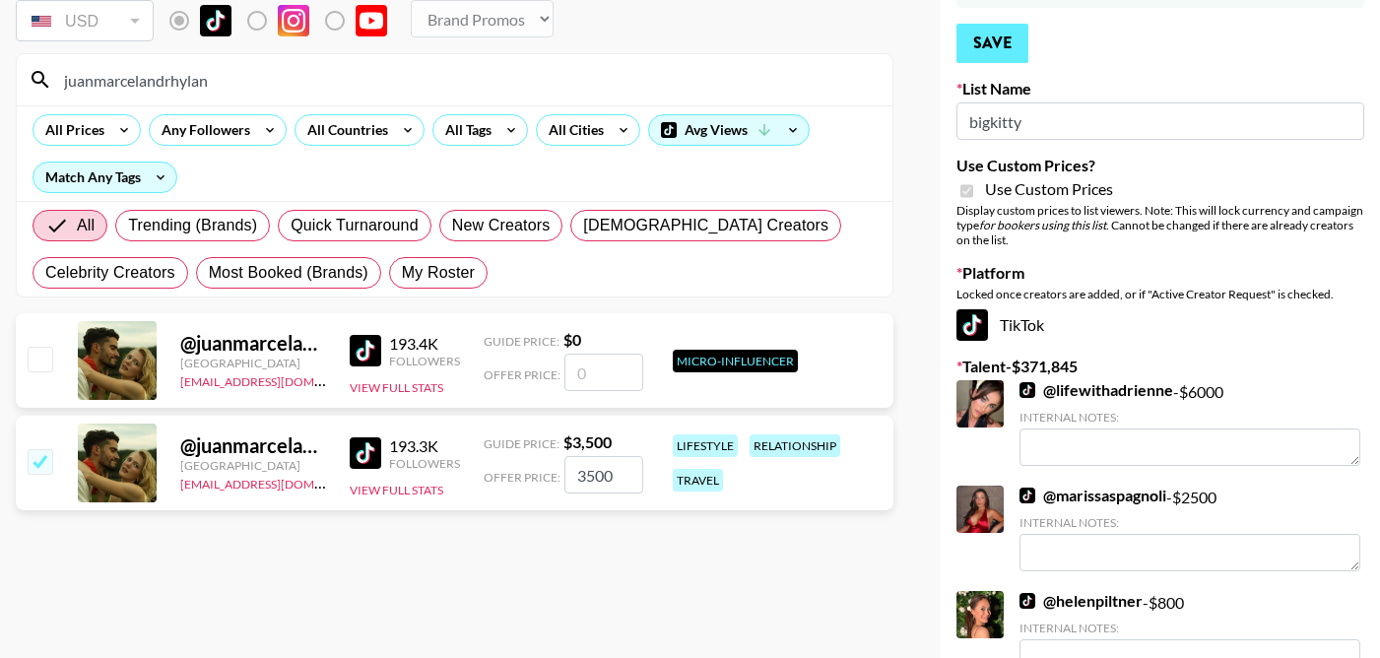
type input "bigkitty"
click at [986, 34] on button "Save" at bounding box center [993, 43] width 72 height 39
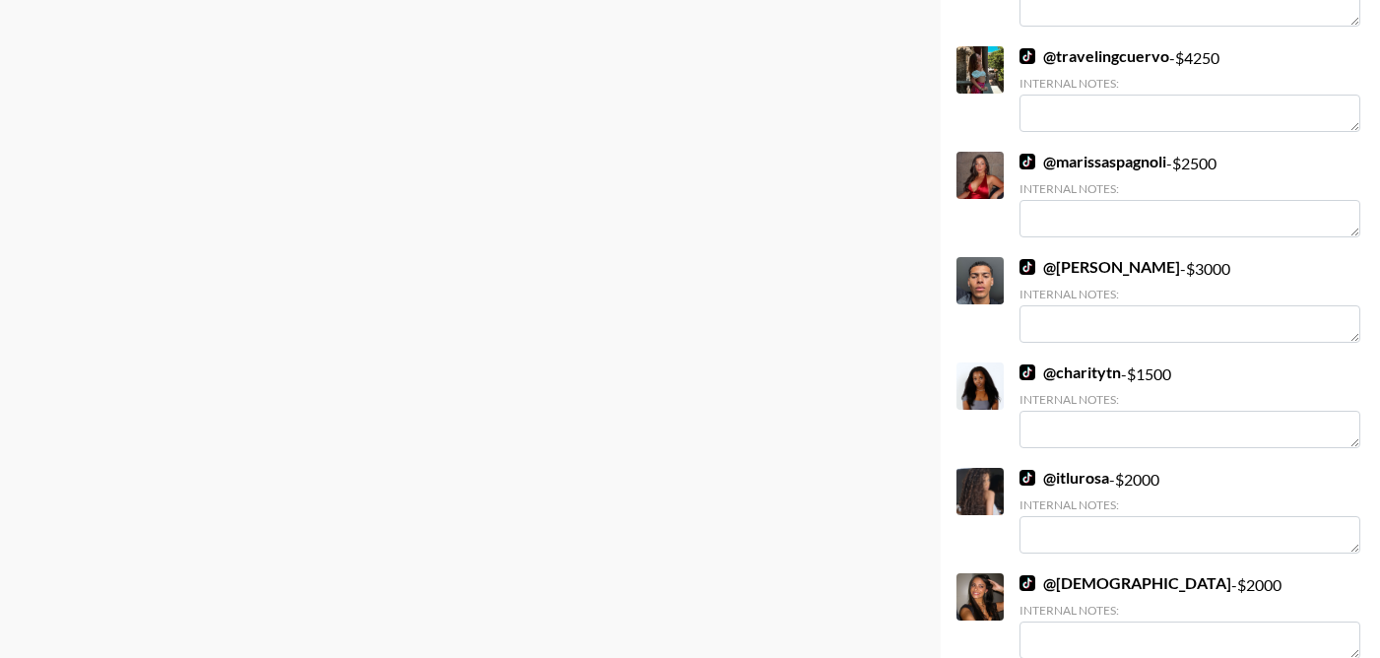
scroll to position [0, 0]
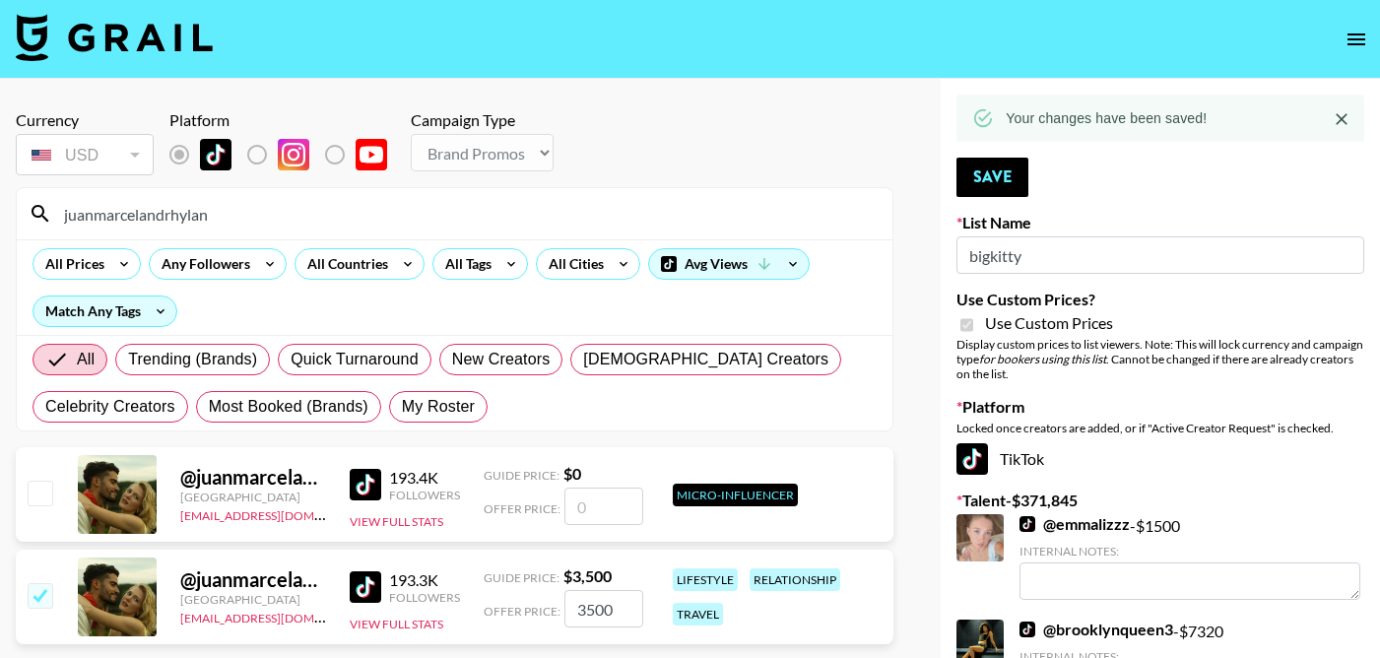
click at [113, 220] on input "juanmarcelandrhylan" at bounding box center [466, 214] width 829 height 32
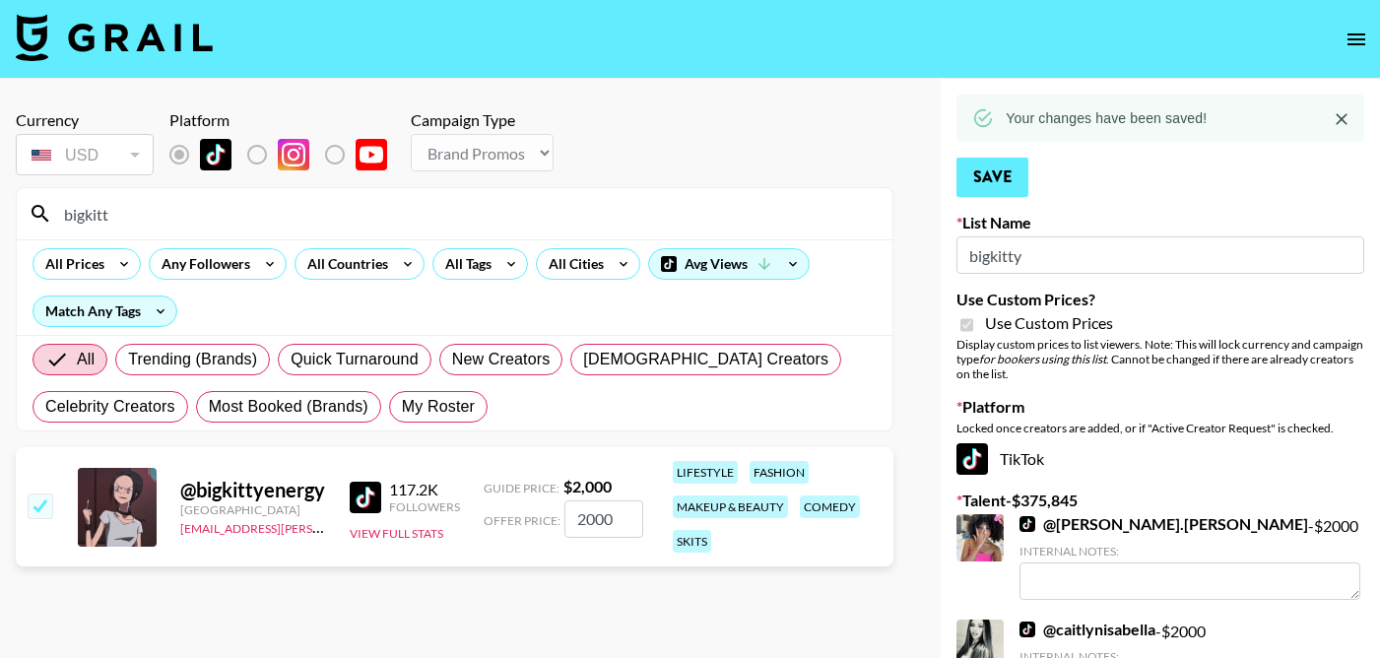
type input "bigkitt"
click at [1019, 169] on button "Save" at bounding box center [993, 177] width 72 height 39
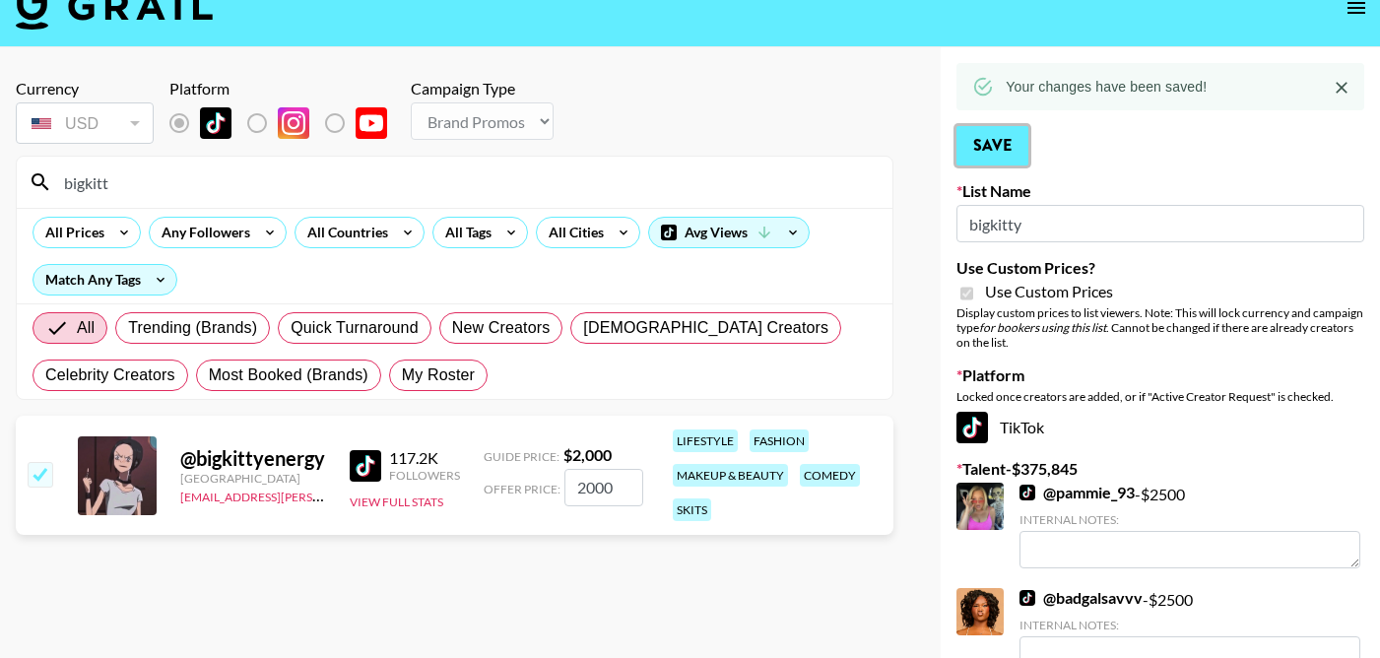
scroll to position [35, 0]
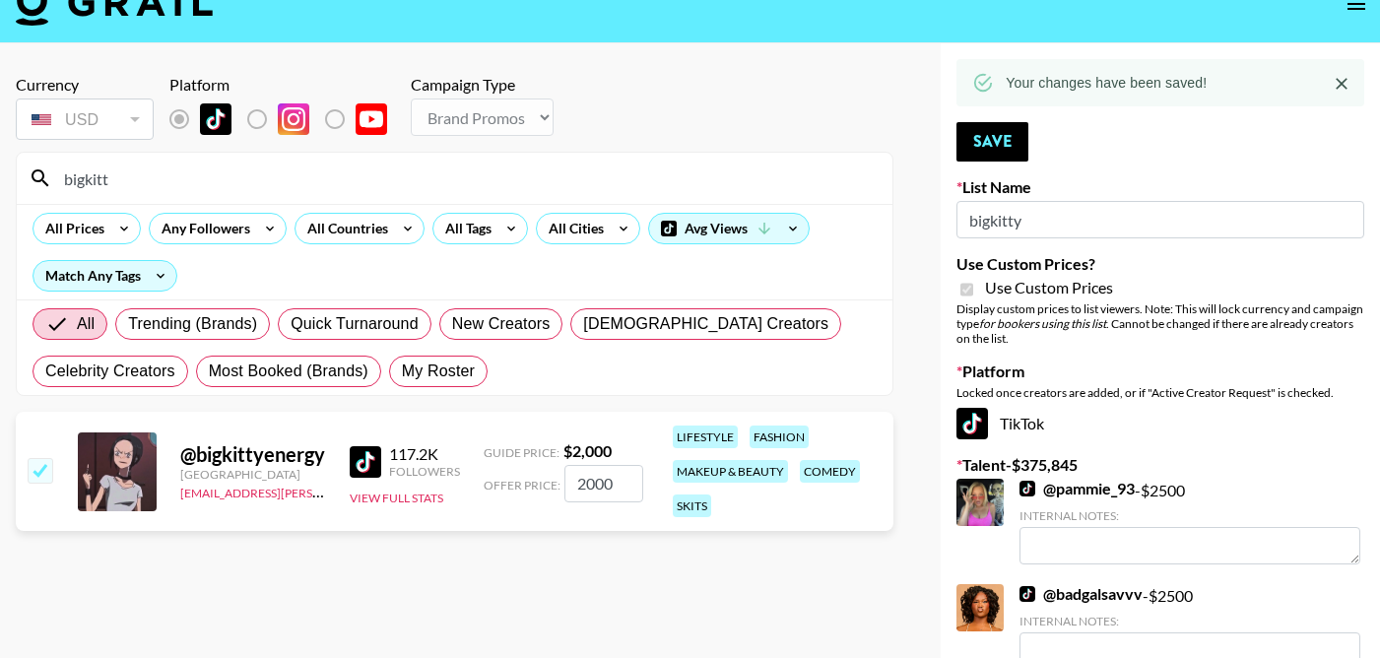
click at [1128, 380] on label "Platform" at bounding box center [1161, 372] width 408 height 20
click at [1069, 227] on input "bigkitty" at bounding box center [1161, 219] width 408 height 37
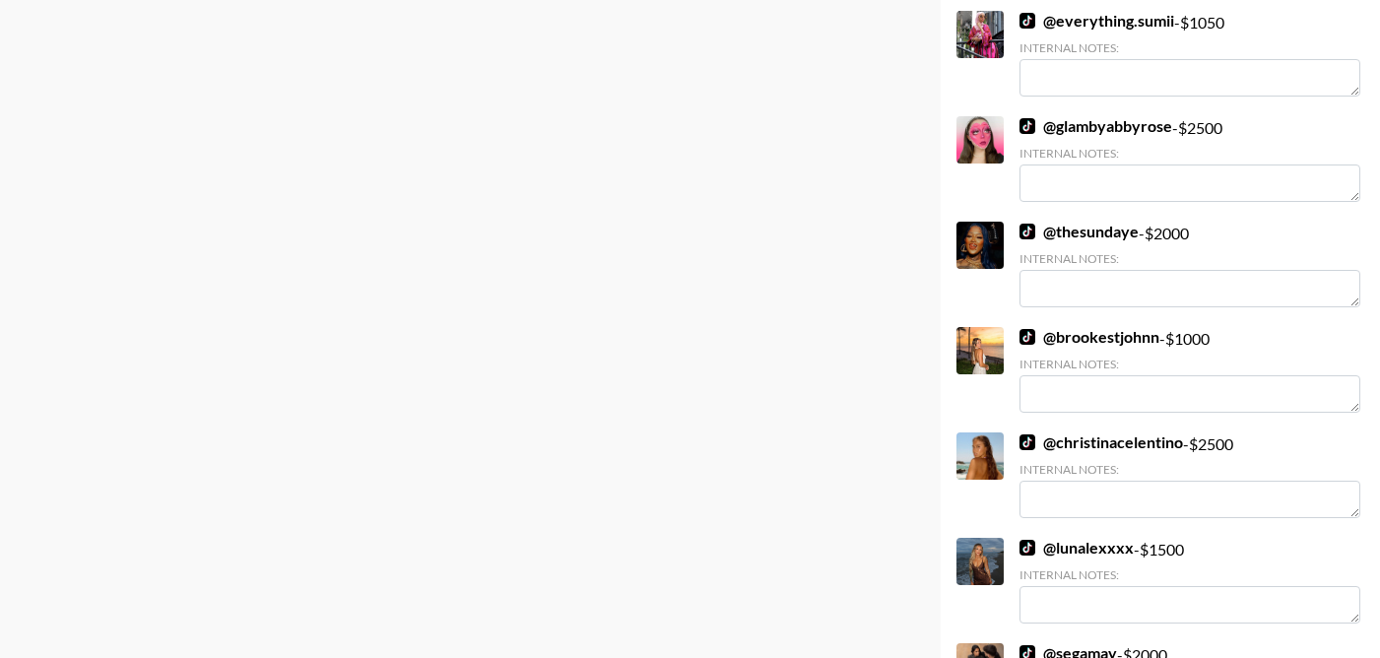
scroll to position [2541, 0]
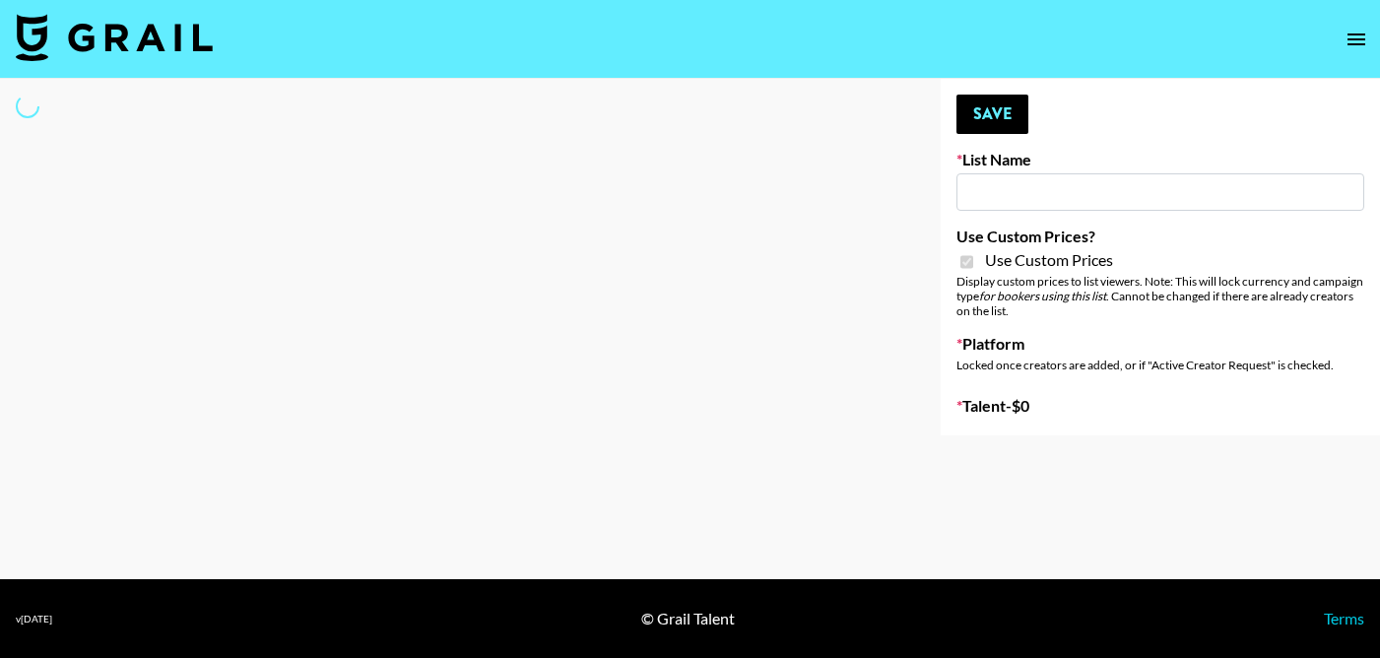
type input "bigkitty"
checkbox input "true"
select select "Brand"
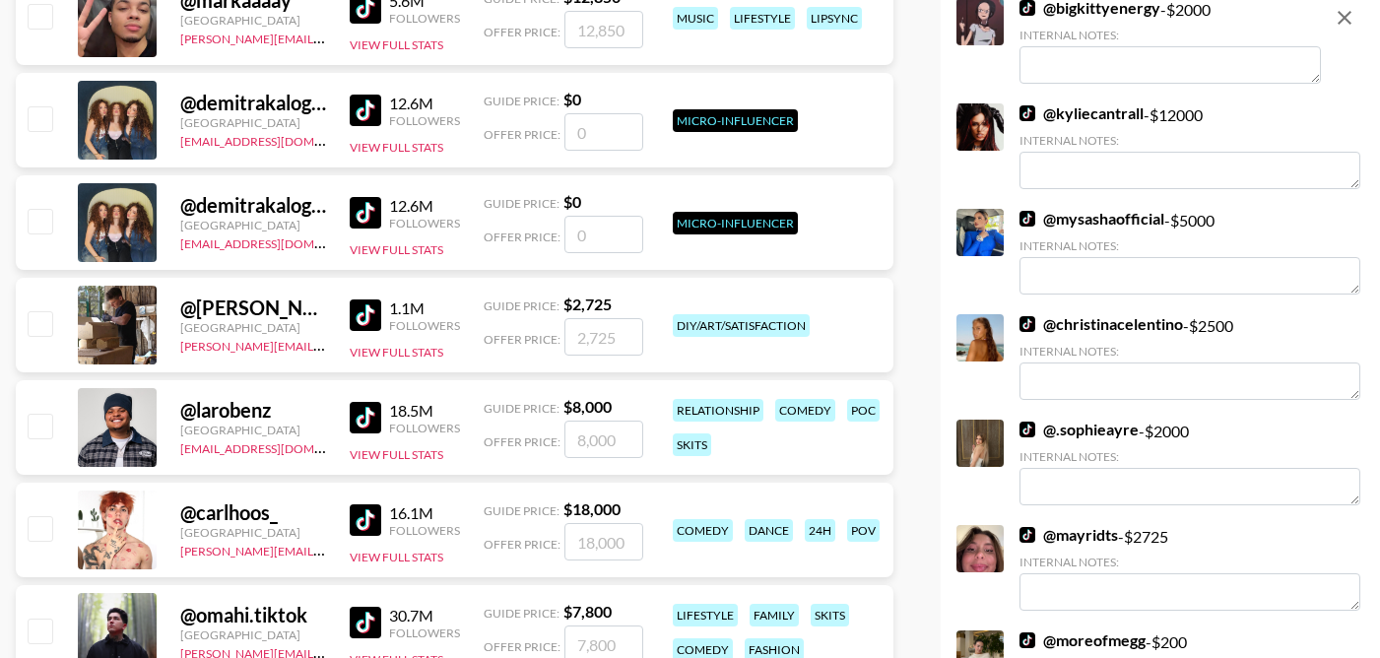
scroll to position [1298, 0]
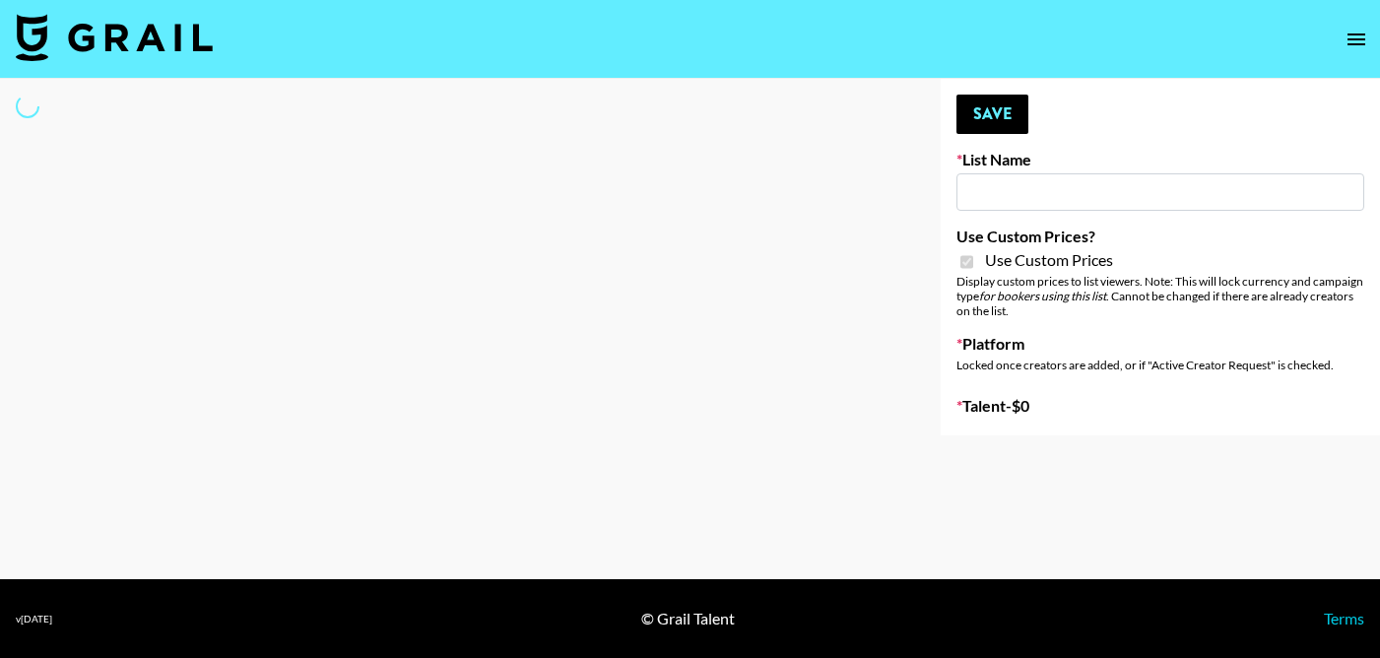
type input "Liquid Brands ([DATE])"
checkbox input "true"
select select "Brand"
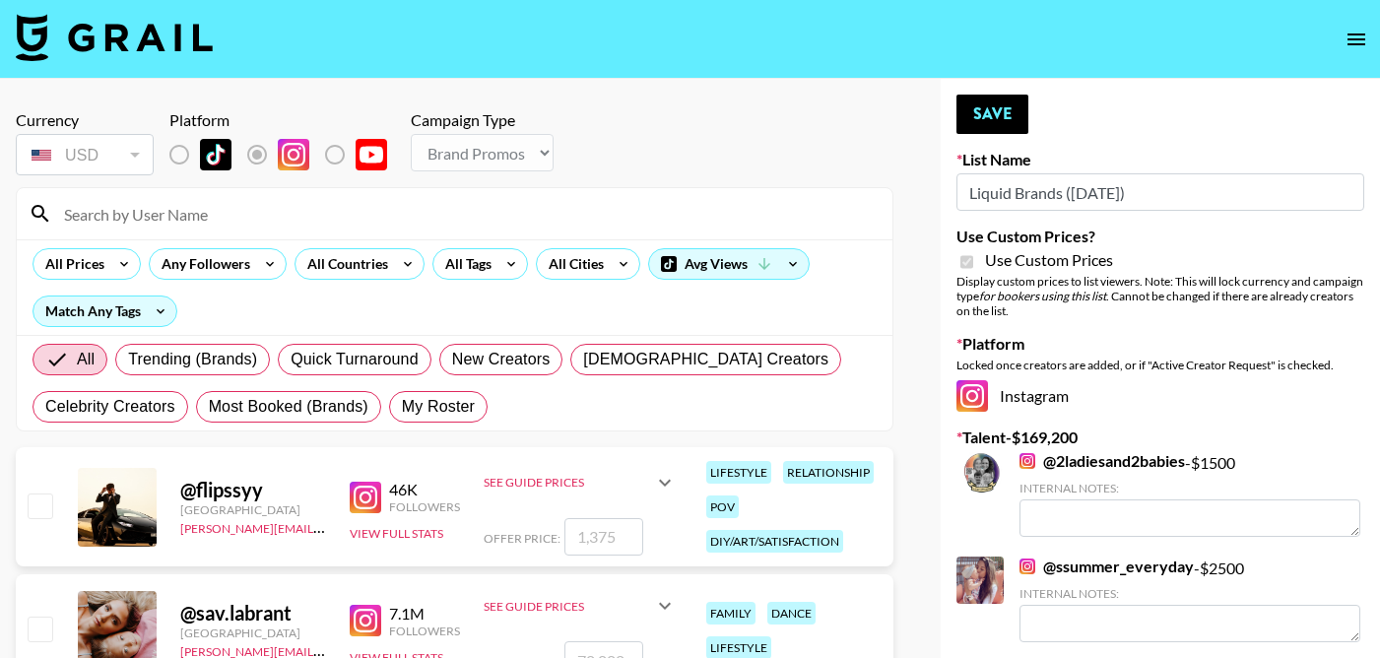
click at [327, 212] on input at bounding box center [466, 214] width 829 height 32
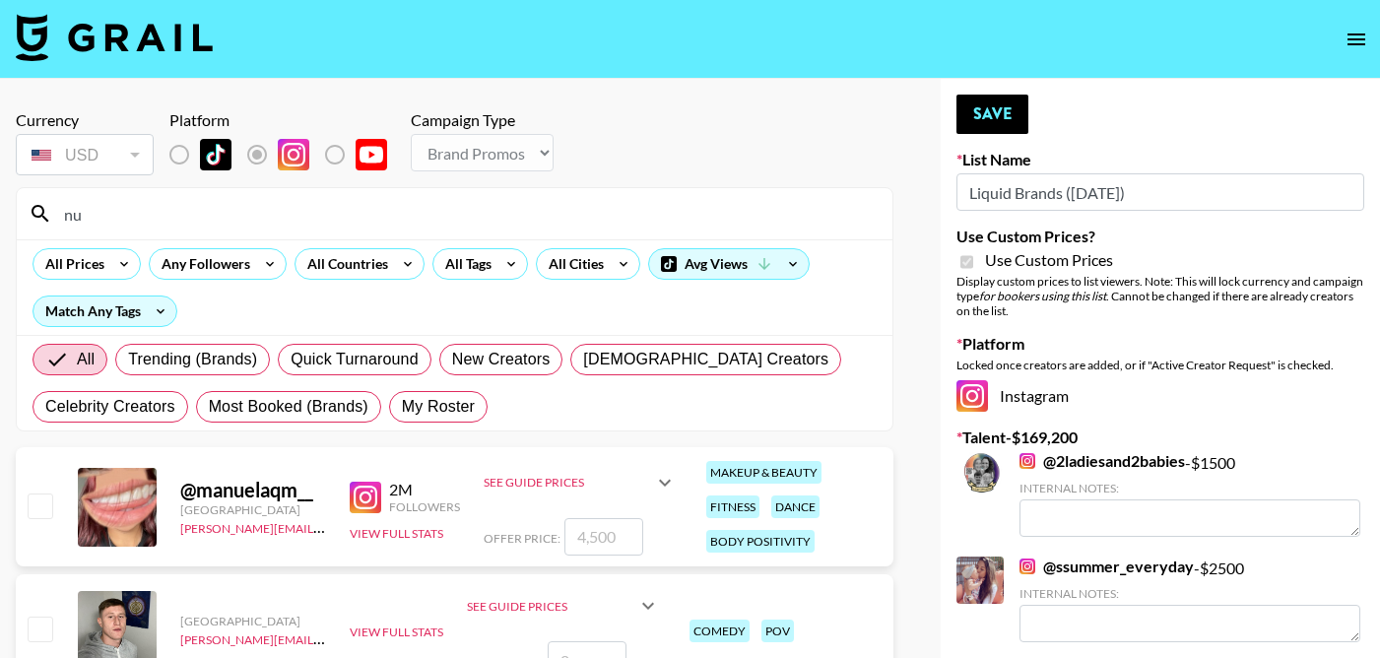
type input "n"
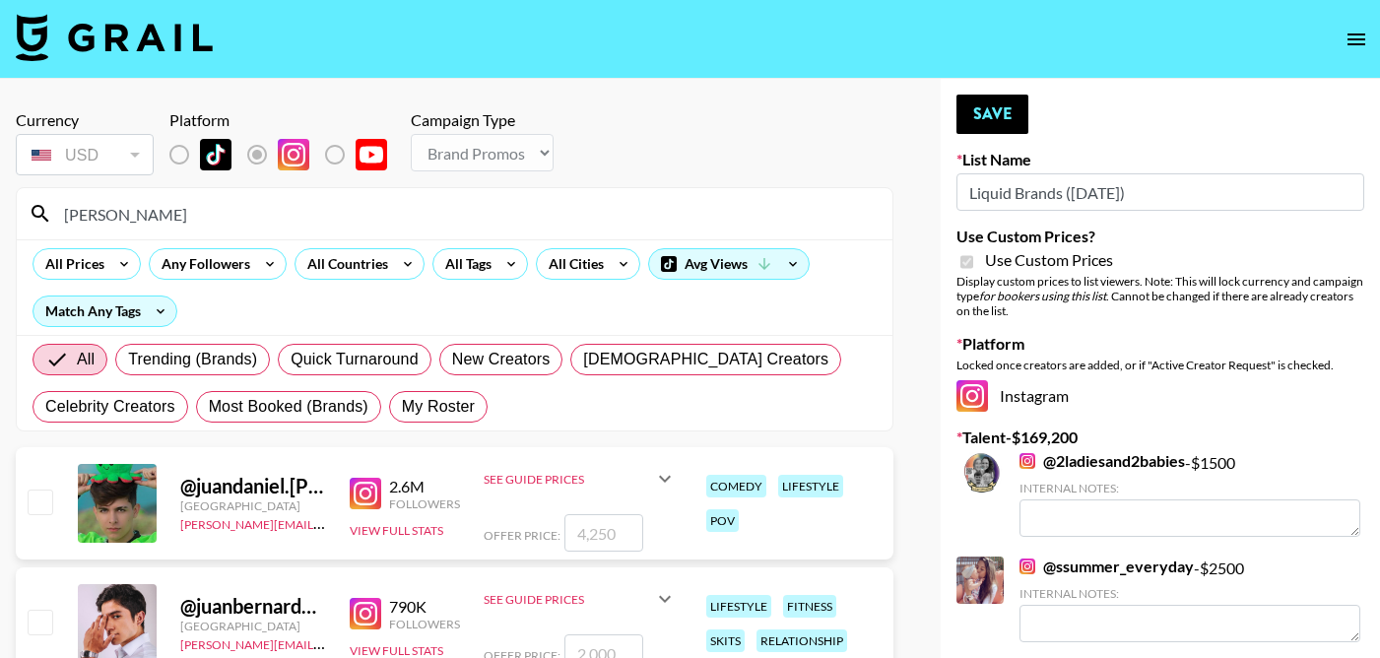
type input "juanmarcelandrhylan"
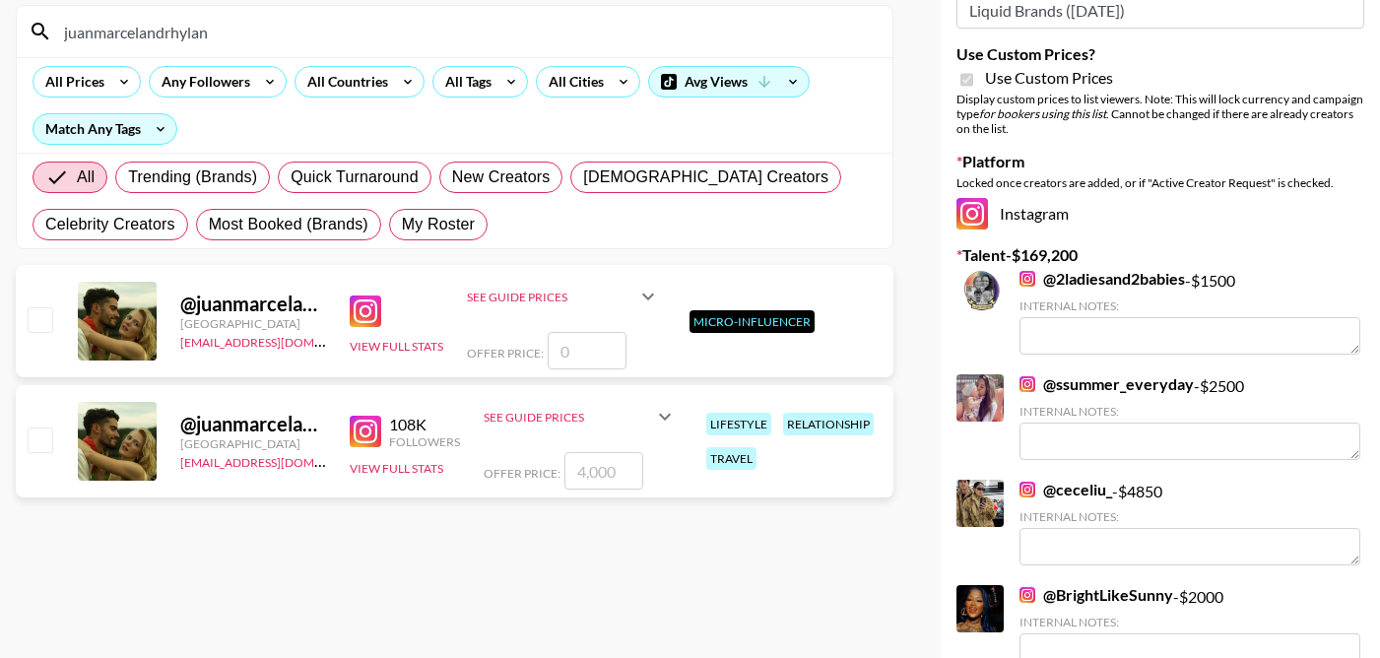
scroll to position [185, 0]
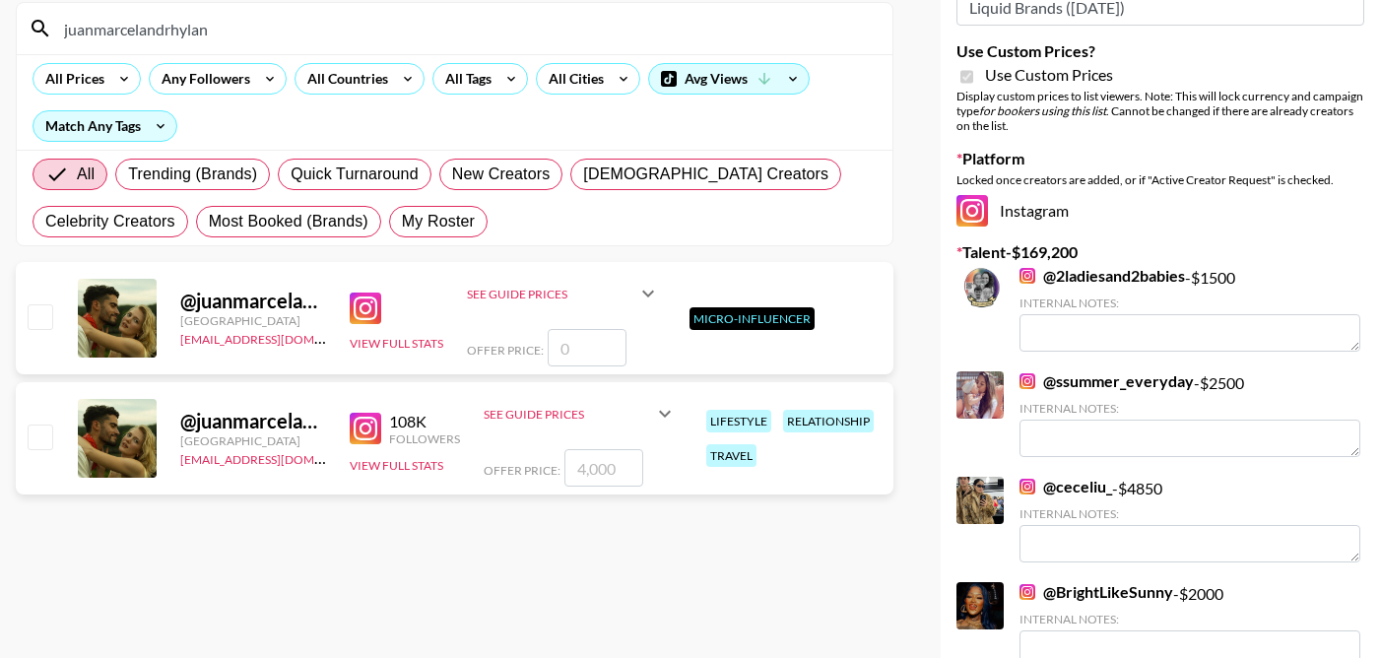
click at [40, 436] on input "checkbox" at bounding box center [40, 437] width 24 height 24
checkbox input "true"
type input "4000"
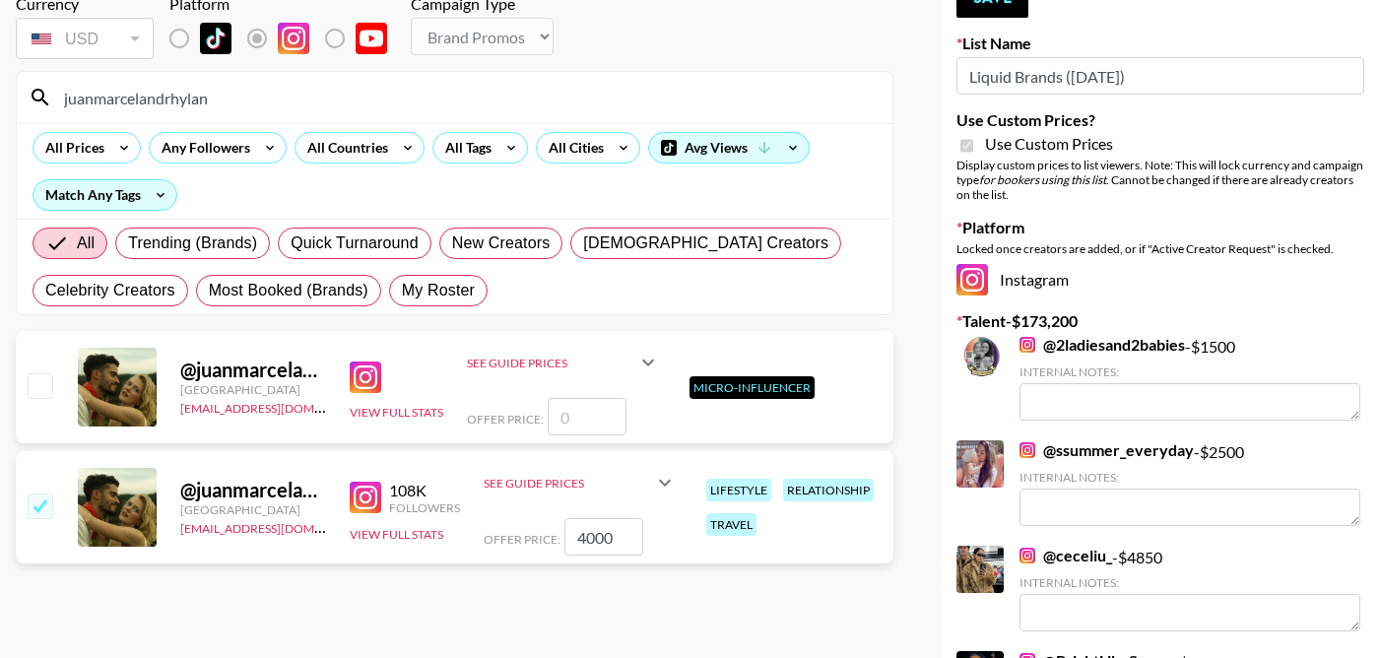
scroll to position [0, 0]
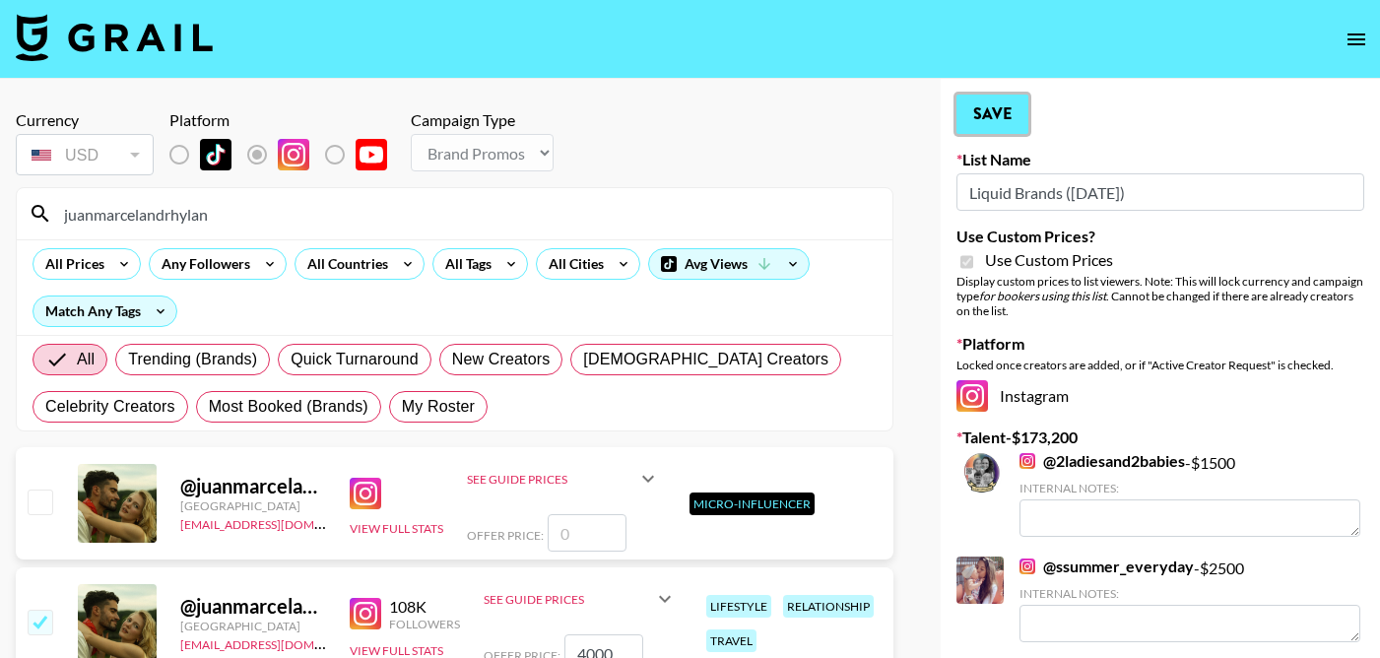
click at [1008, 114] on button "Save" at bounding box center [993, 114] width 72 height 39
